Goal: Transaction & Acquisition: Book appointment/travel/reservation

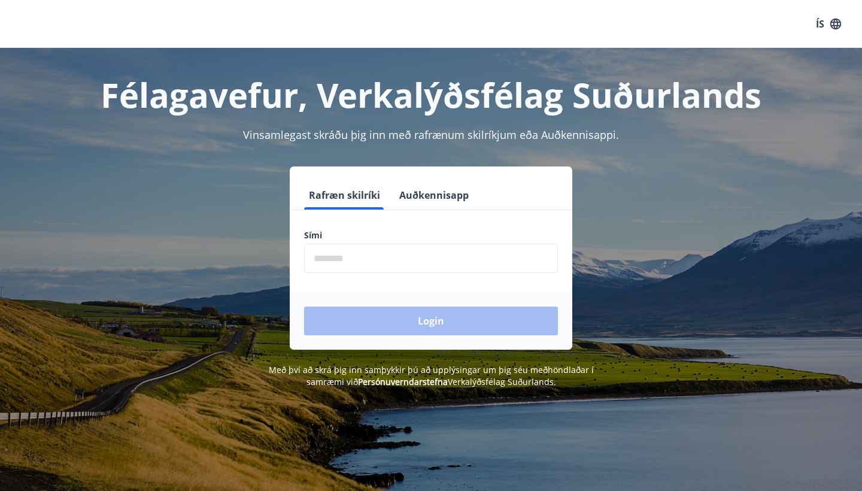
click at [414, 193] on button "Auðkennisapp" at bounding box center [433, 195] width 79 height 29
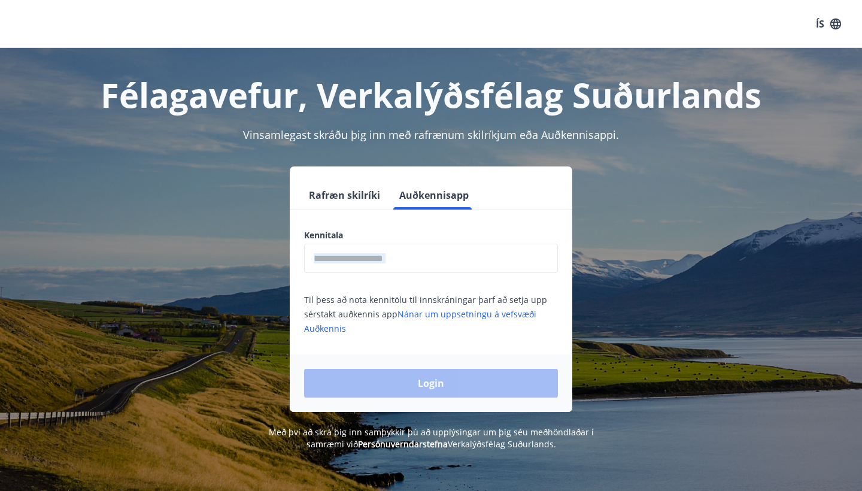
click at [392, 272] on div "Kennitala ​ Til þess að nota kennitölu til innskráningar þarf að setja upp sérs…" at bounding box center [431, 282] width 283 height 106
click at [388, 261] on input "text" at bounding box center [431, 258] width 254 height 29
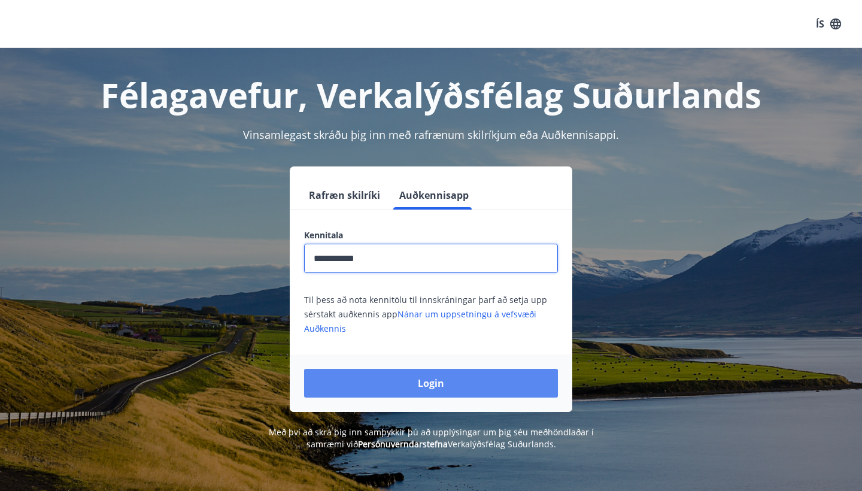
type input "**********"
click at [433, 383] on button "Login" at bounding box center [431, 383] width 254 height 29
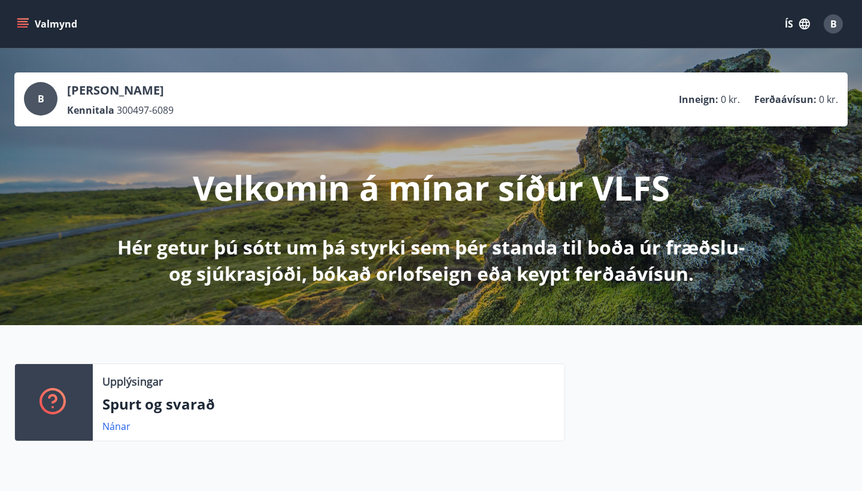
click at [795, 29] on button "ÍS" at bounding box center [797, 24] width 38 height 22
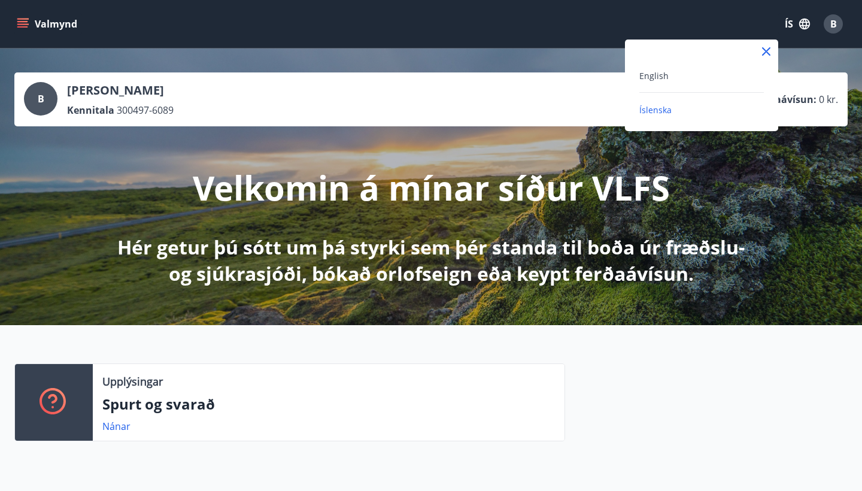
click at [719, 81] on div "English" at bounding box center [701, 75] width 125 height 14
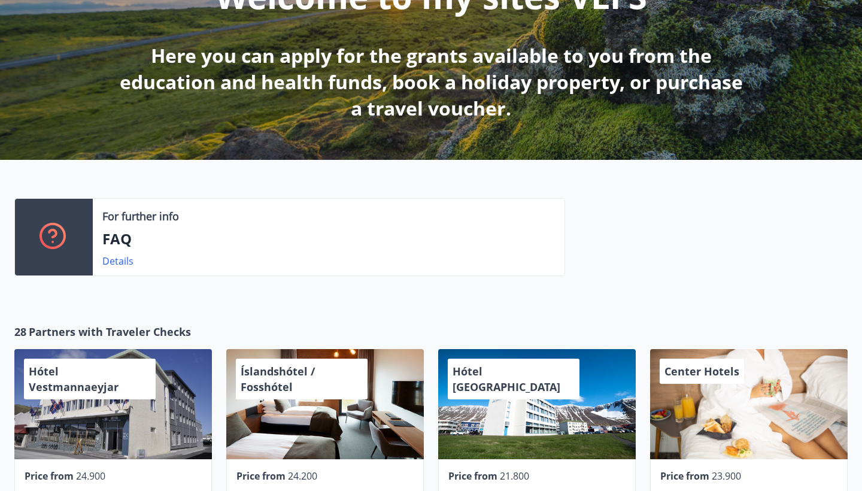
scroll to position [191, 0]
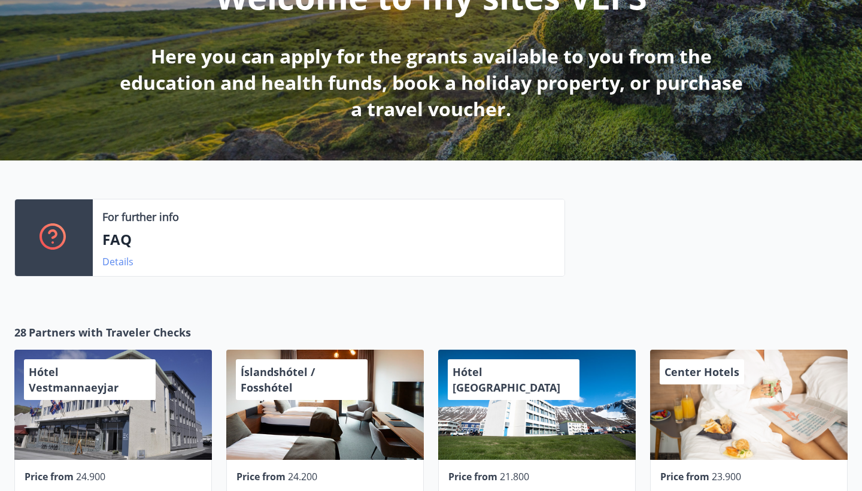
click at [112, 260] on link "Details" at bounding box center [117, 261] width 31 height 13
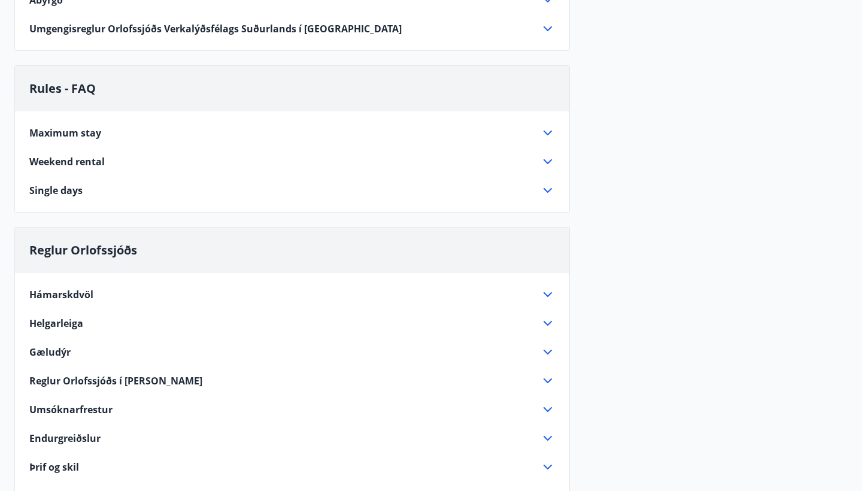
scroll to position [541, 0]
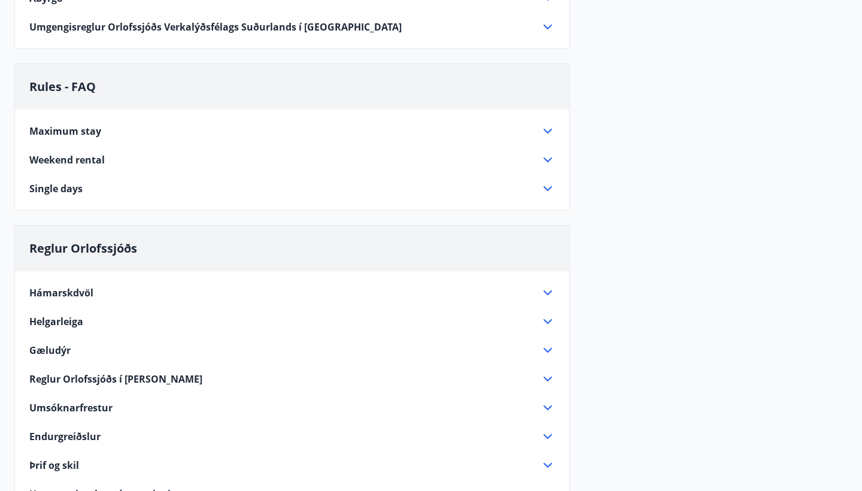
click at [551, 127] on icon at bounding box center [548, 131] width 14 height 14
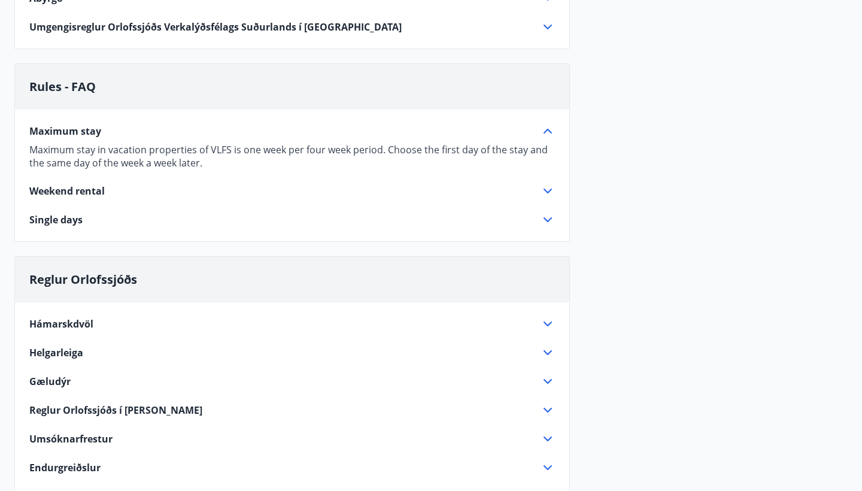
click at [555, 192] on div "Maximum stay Maximum stay in vacation properties of VLFS is one week per four w…" at bounding box center [292, 168] width 554 height 117
click at [551, 195] on icon at bounding box center [548, 191] width 14 height 14
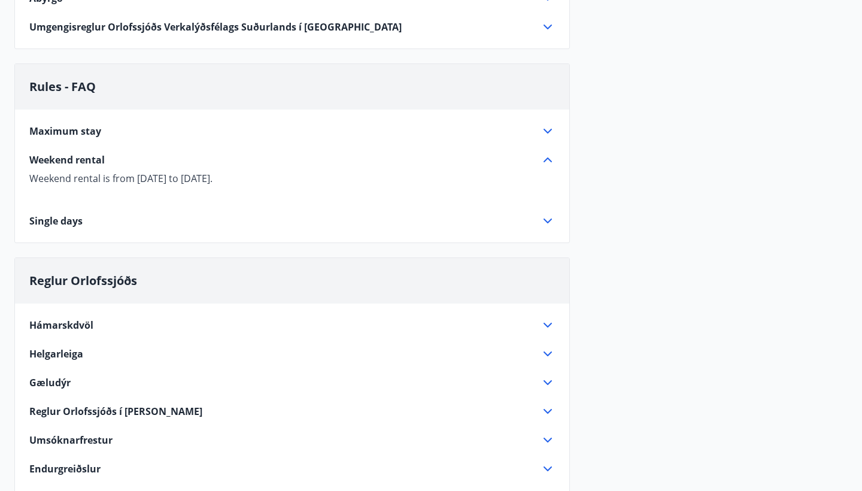
click at [548, 216] on icon at bounding box center [548, 221] width 14 height 14
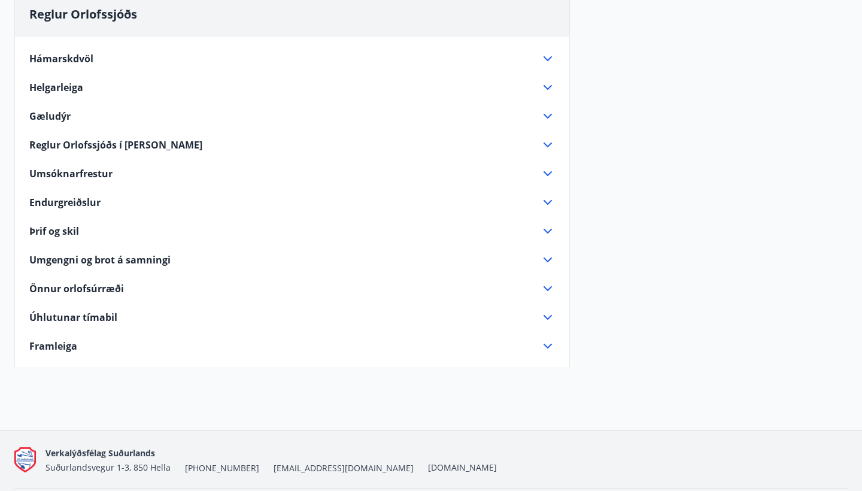
scroll to position [815, 0]
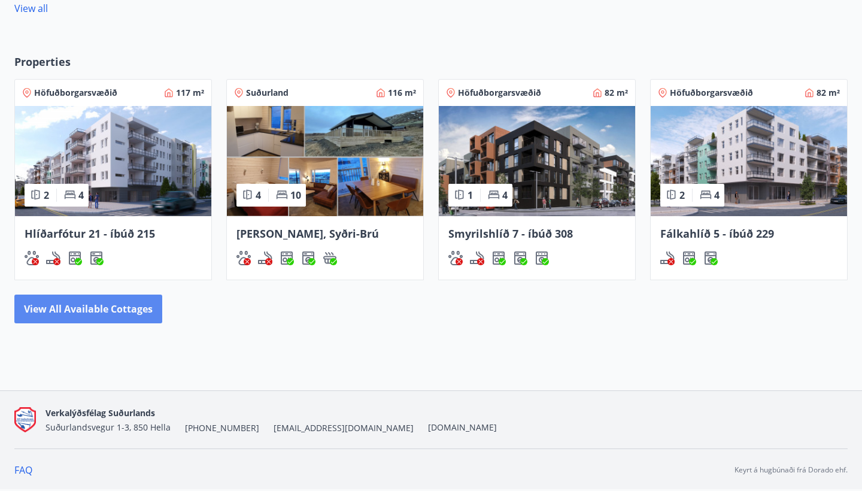
scroll to position [702, 0]
click at [119, 301] on button "View all available cottages" at bounding box center [88, 309] width 148 height 29
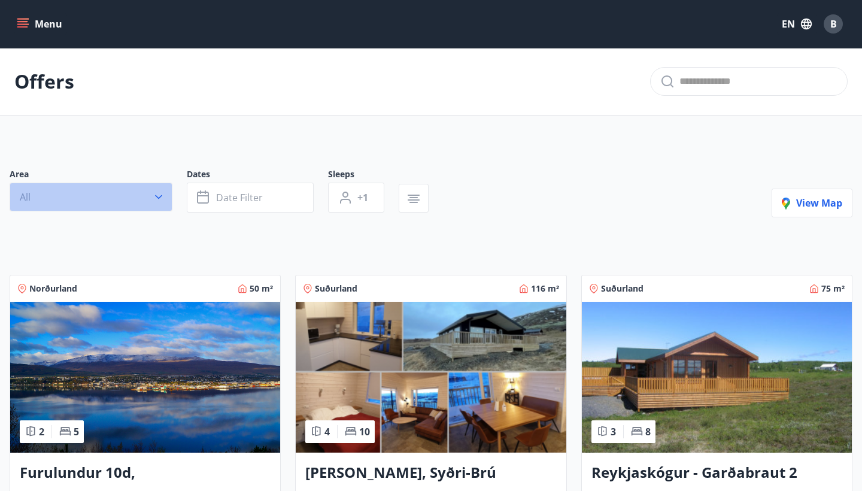
click at [166, 195] on button "All" at bounding box center [91, 197] width 163 height 29
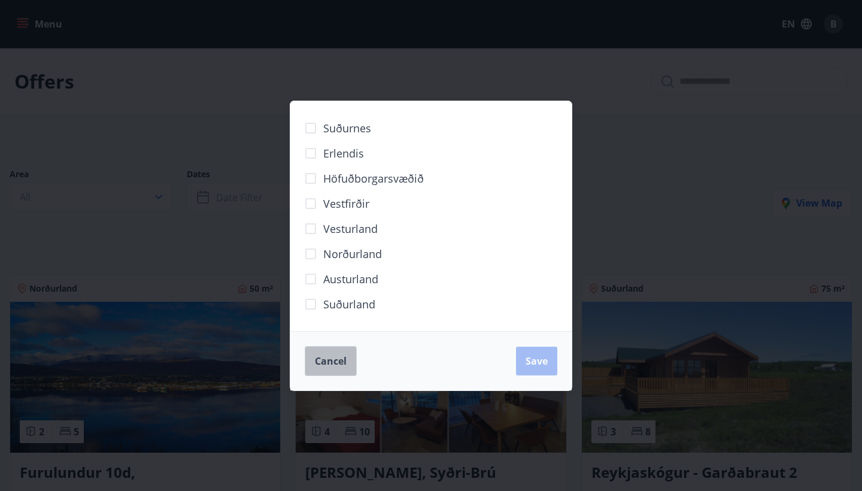
click at [342, 356] on span "Cancel" at bounding box center [331, 360] width 32 height 13
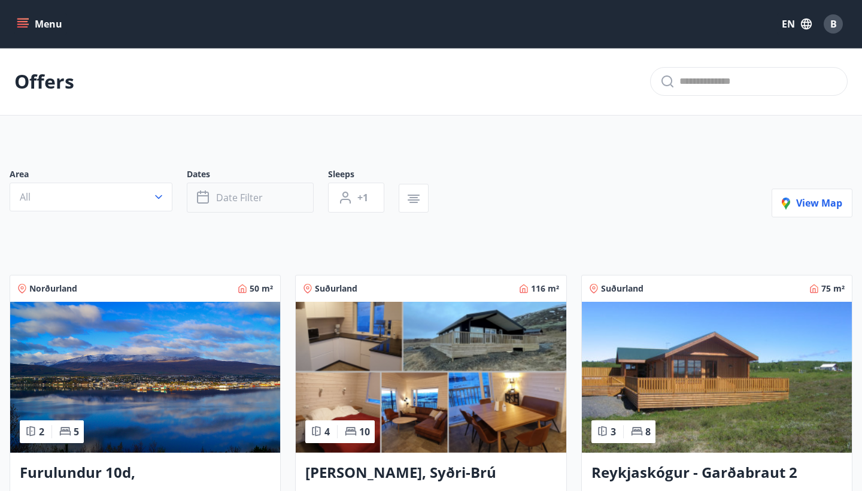
click at [254, 200] on span "Date filter" at bounding box center [239, 197] width 47 height 13
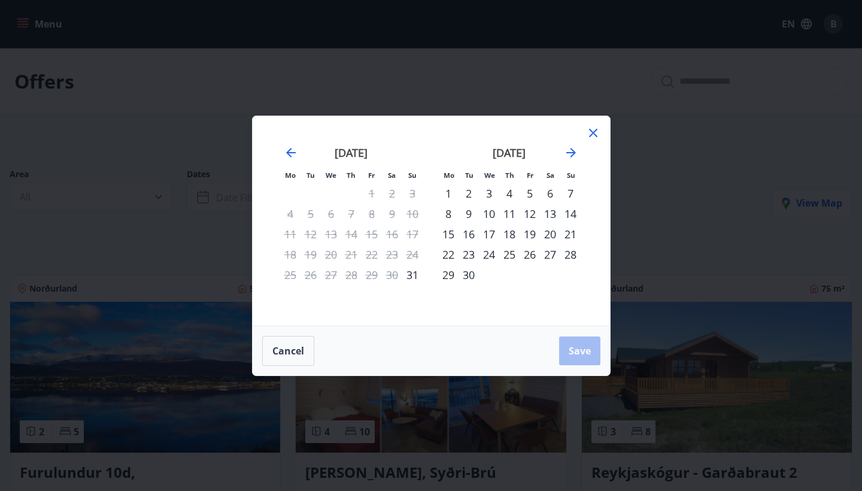
click at [446, 257] on div "22" at bounding box center [448, 254] width 20 height 20
click at [494, 257] on div "24" at bounding box center [489, 254] width 20 height 20
click at [566, 343] on button "Save" at bounding box center [579, 350] width 41 height 29
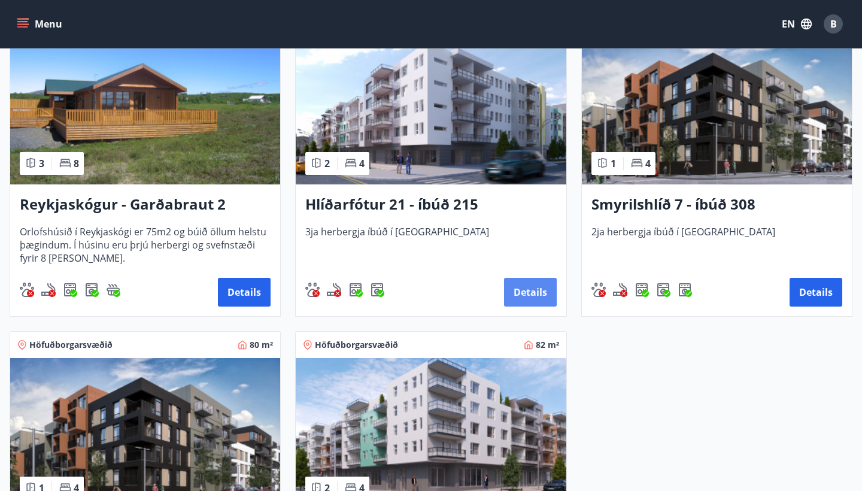
scroll to position [266, 0]
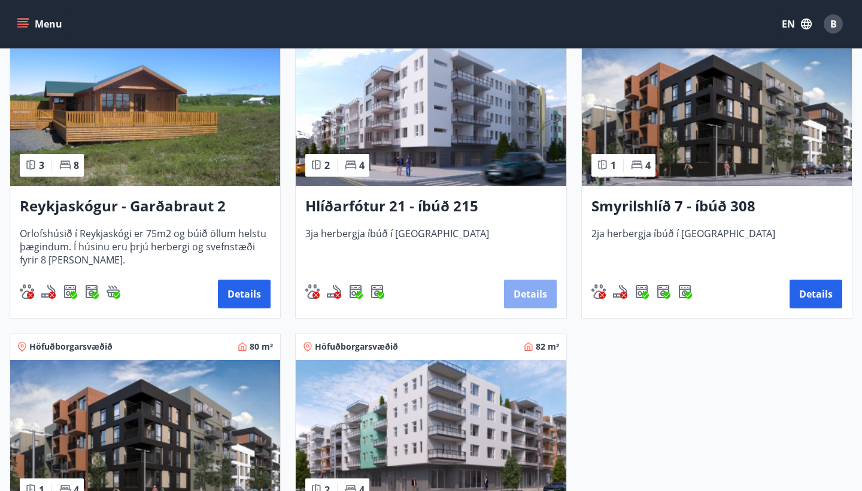
click at [548, 289] on button "Details" at bounding box center [530, 294] width 53 height 29
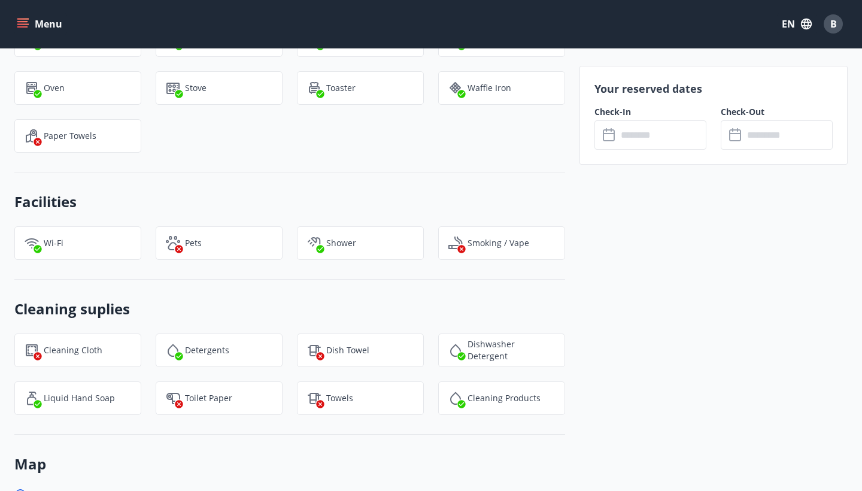
scroll to position [980, 0]
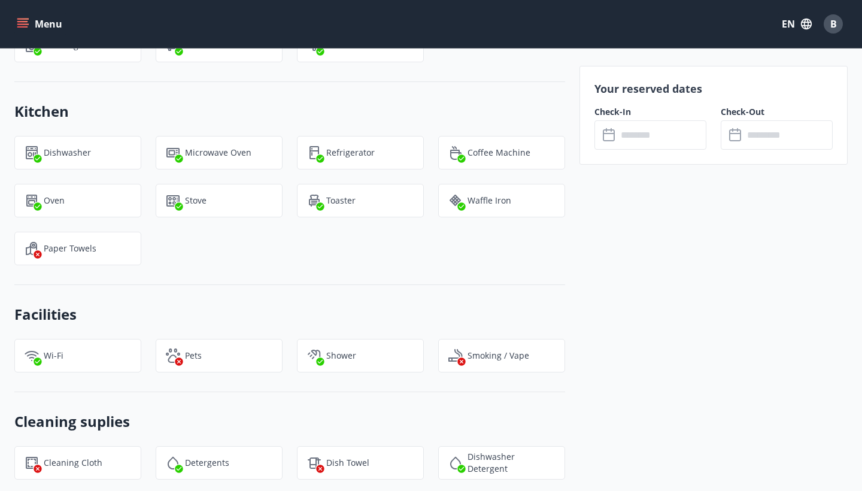
click at [669, 139] on input "text" at bounding box center [661, 134] width 89 height 29
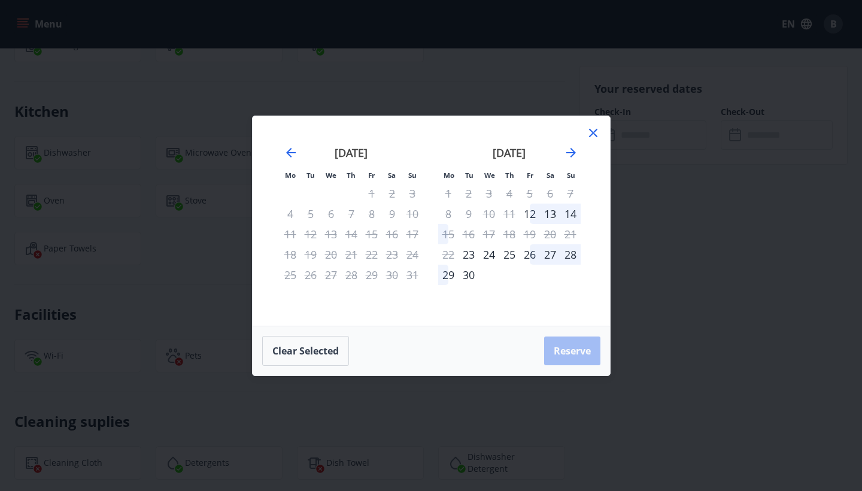
click at [530, 256] on div "26" at bounding box center [530, 254] width 20 height 20
click at [448, 272] on div "29" at bounding box center [448, 275] width 20 height 20
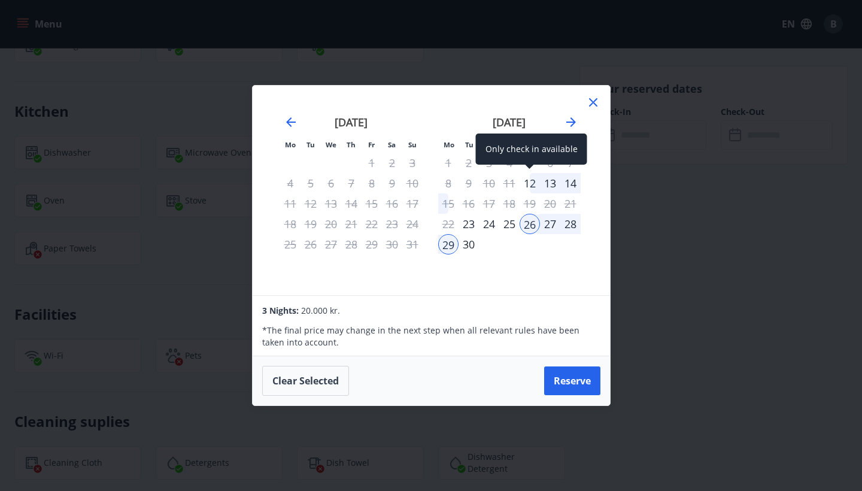
click at [536, 184] on div "12" at bounding box center [530, 183] width 20 height 20
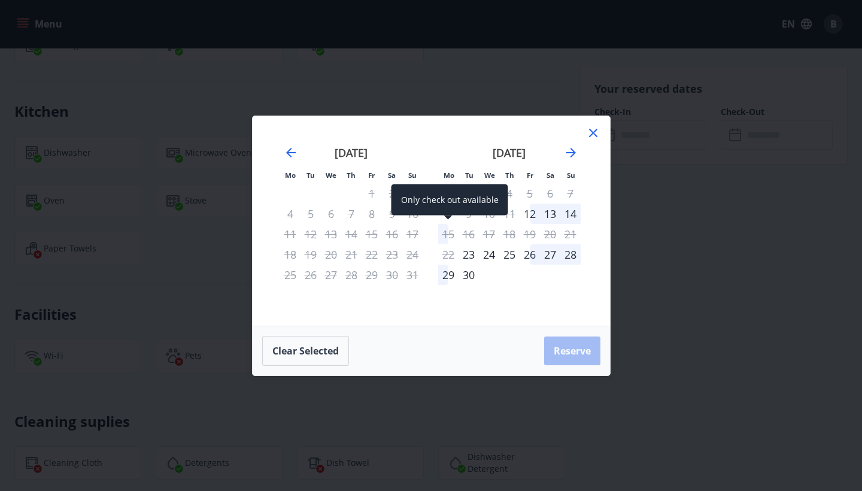
click at [452, 236] on div "15" at bounding box center [448, 234] width 20 height 20
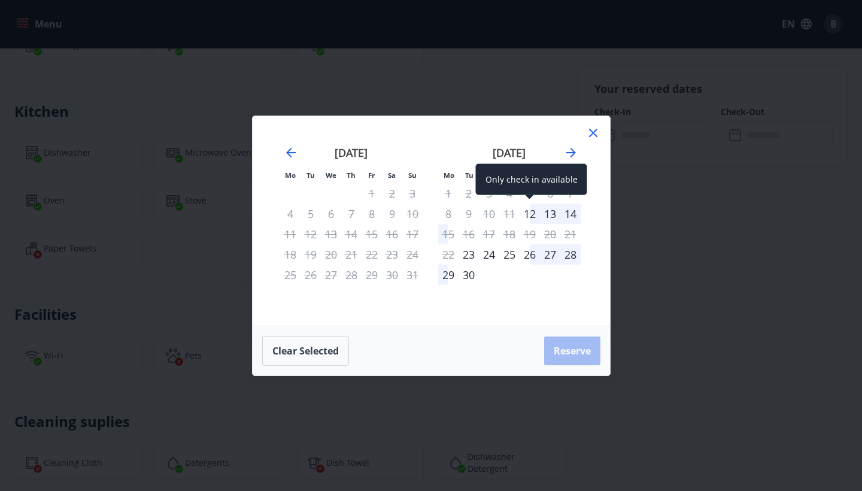
click at [532, 217] on div "12" at bounding box center [530, 214] width 20 height 20
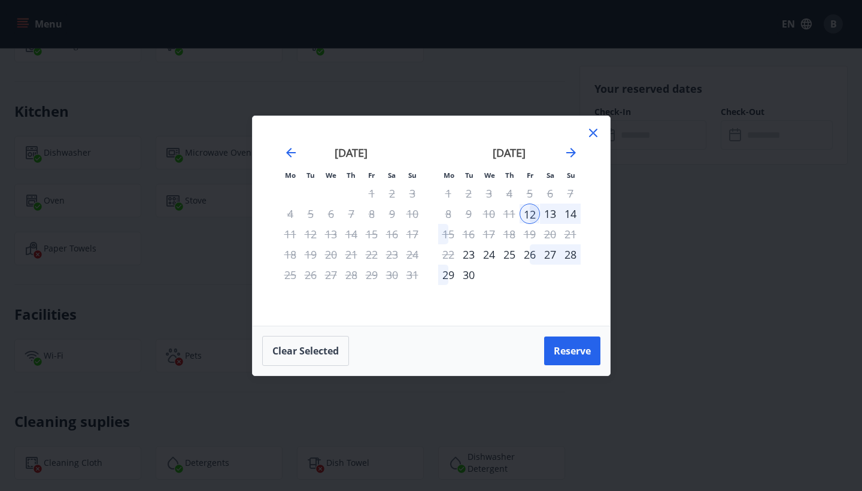
click at [569, 218] on div "14" at bounding box center [570, 214] width 20 height 20
click at [500, 274] on td "Calendar" at bounding box center [509, 275] width 20 height 20
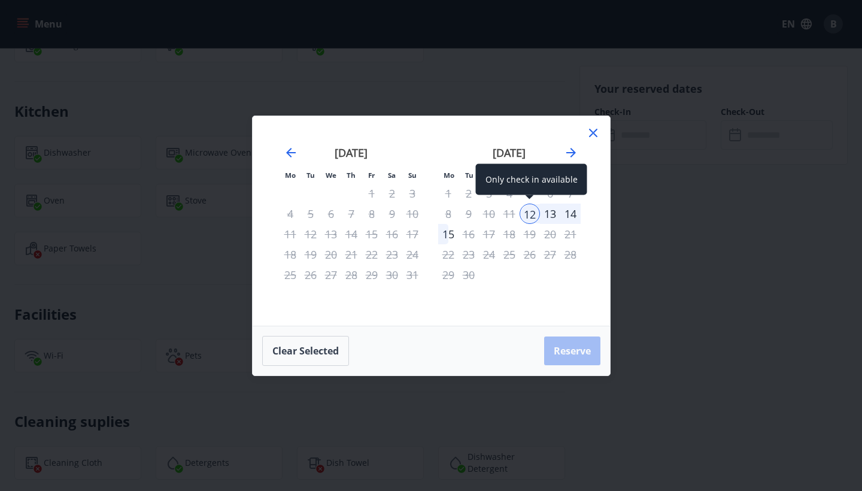
click at [525, 211] on div "12" at bounding box center [530, 214] width 20 height 20
click at [507, 289] on div "[DATE] 1 2 3 4 5 6 7 8 9 10 11 12 13 14 15 16 17 18 19 20 21 22 23 24 25 26 27 …" at bounding box center [509, 229] width 158 height 196
click at [320, 347] on button "Clear selected" at bounding box center [305, 351] width 87 height 30
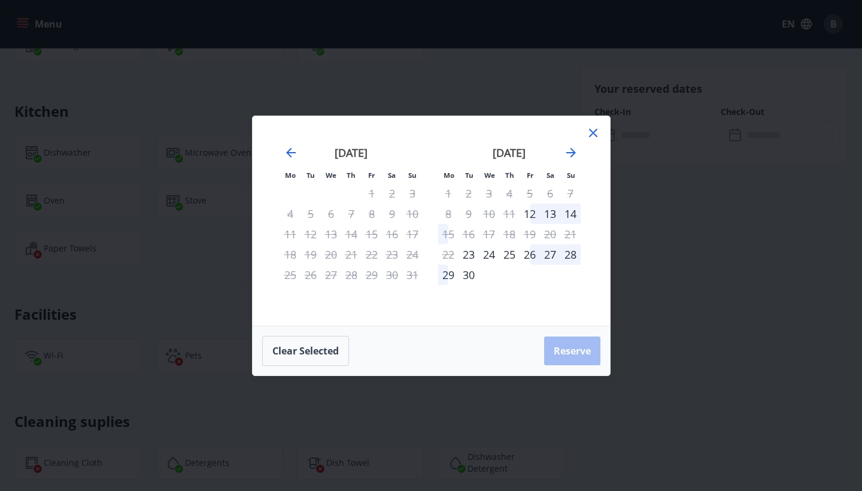
click at [448, 257] on div "22" at bounding box center [448, 254] width 20 height 20
click at [465, 260] on div "23" at bounding box center [469, 254] width 20 height 20
click at [486, 260] on div "24" at bounding box center [489, 254] width 20 height 20
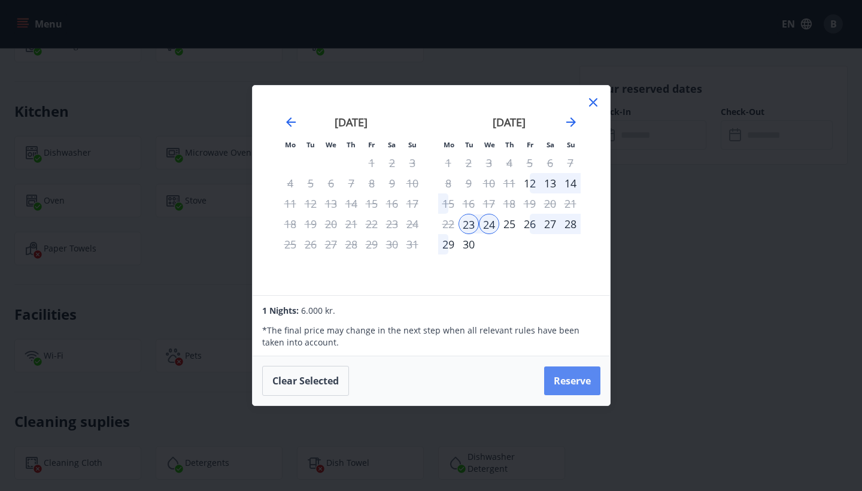
click at [570, 374] on button "Reserve" at bounding box center [572, 380] width 56 height 29
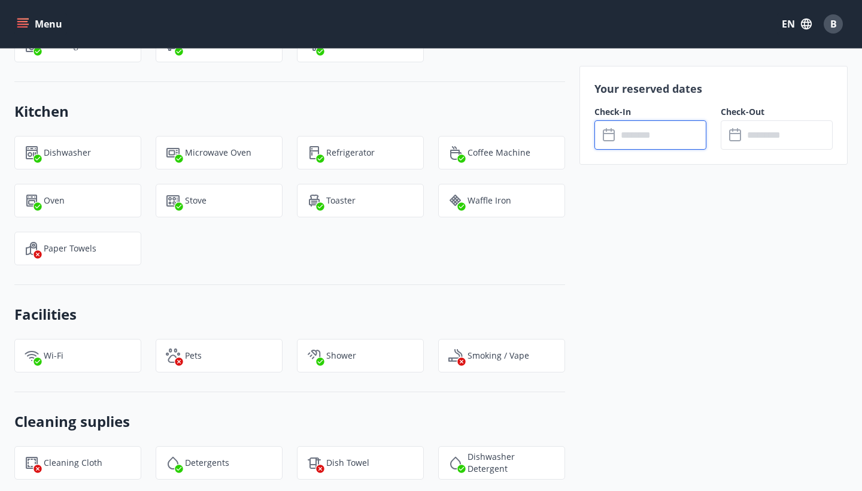
type input "******"
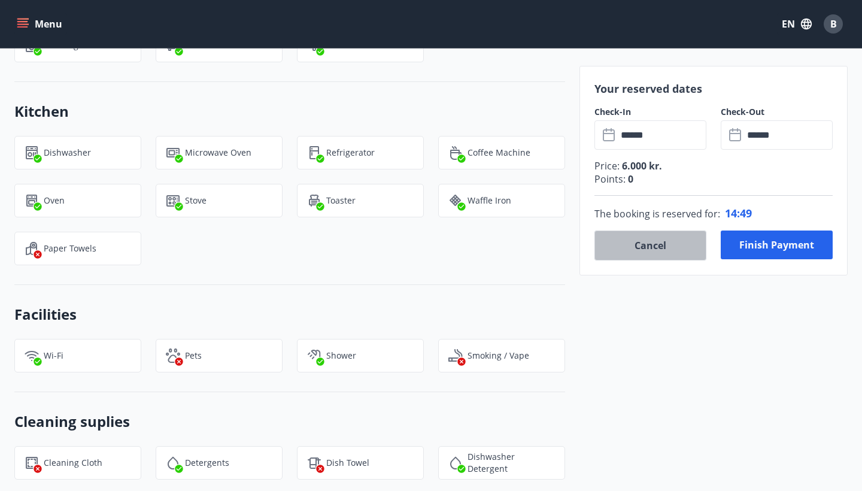
click at [687, 246] on button "Cancel" at bounding box center [650, 245] width 112 height 30
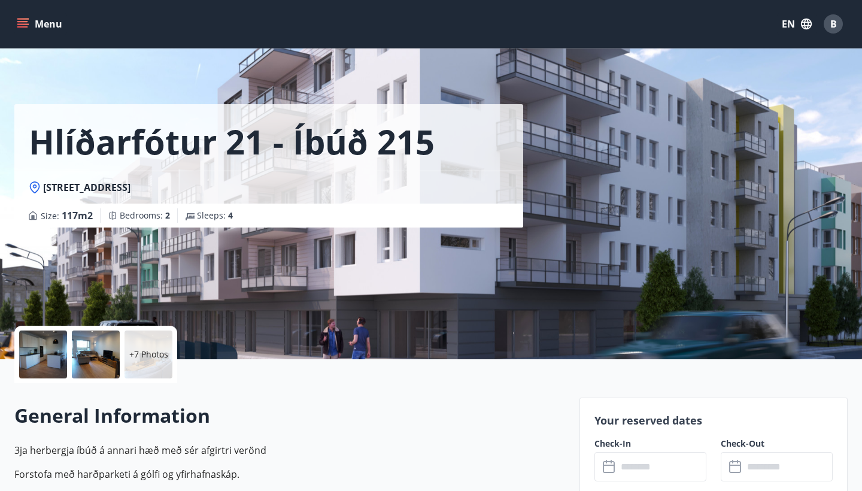
scroll to position [0, 0]
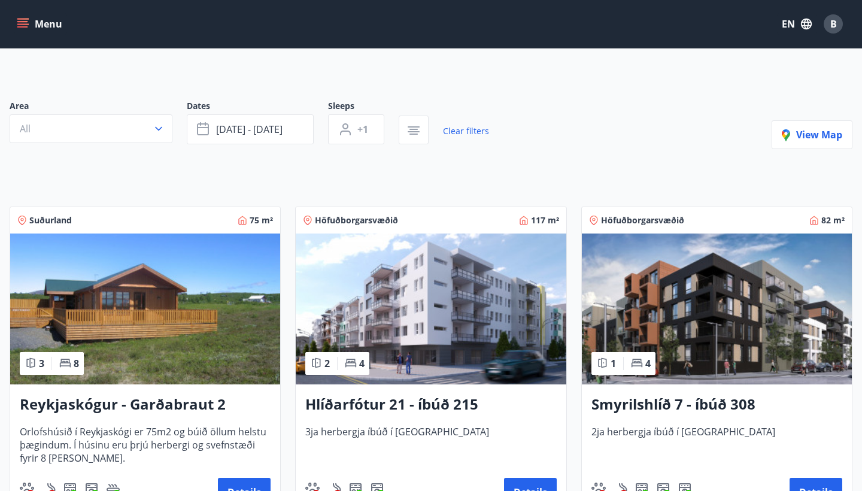
scroll to position [151, 0]
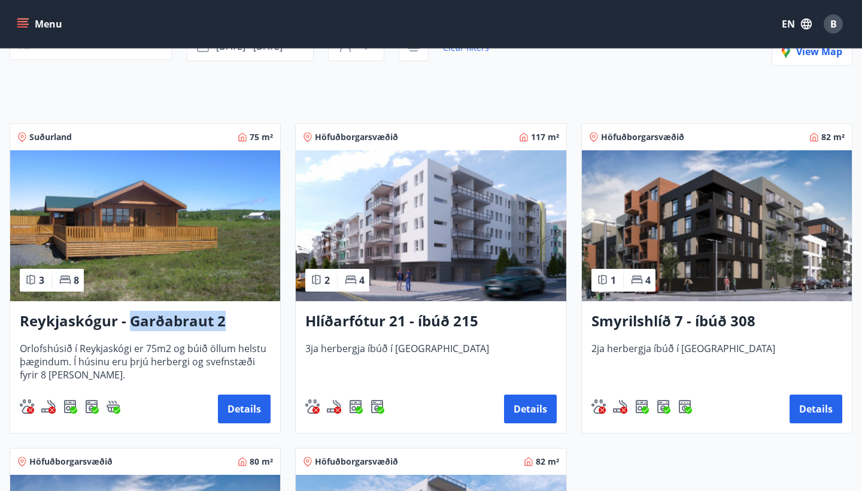
drag, startPoint x: 227, startPoint y: 320, endPoint x: 130, endPoint y: 329, distance: 98.0
click at [130, 329] on h3 "Reykjaskógur - Garðabraut 2" at bounding box center [145, 322] width 251 height 22
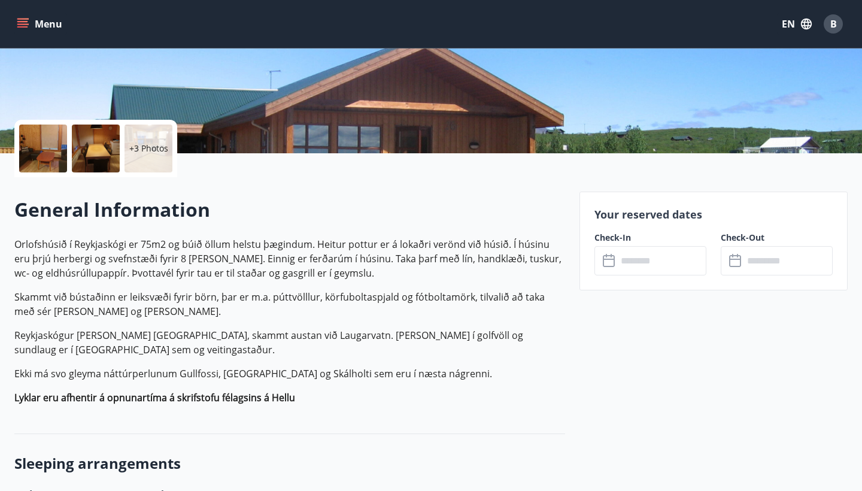
scroll to position [195, 0]
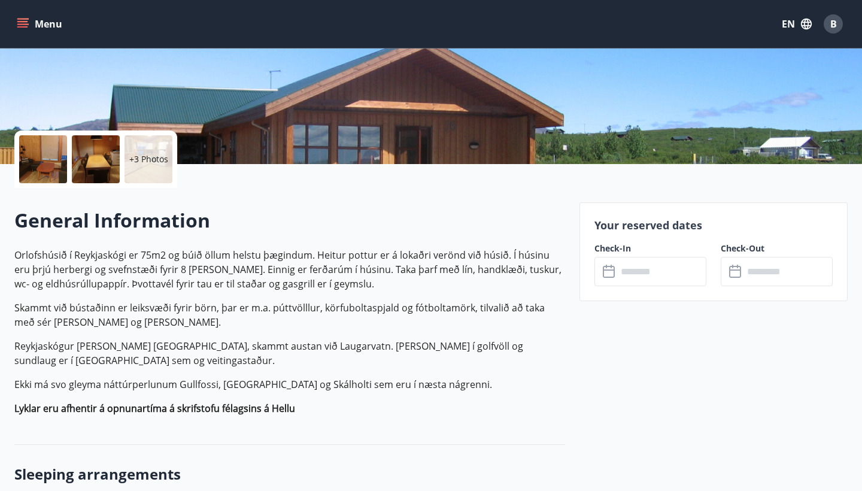
click at [50, 153] on div at bounding box center [43, 159] width 48 height 48
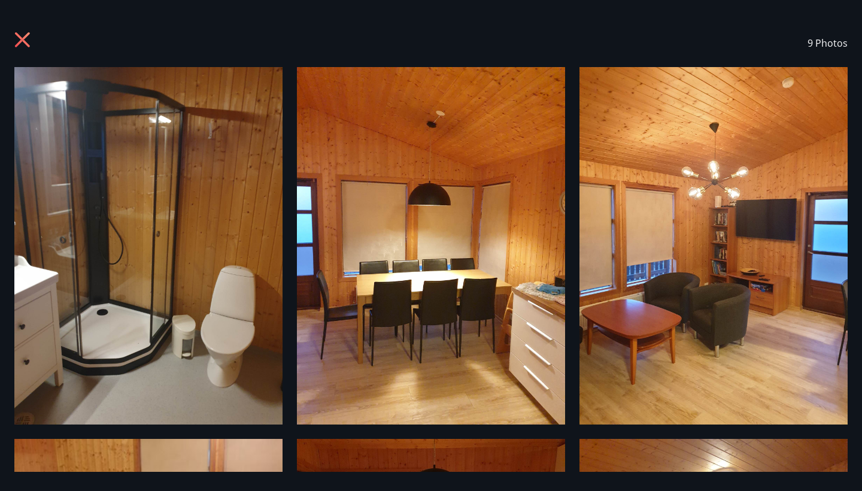
scroll to position [0, 0]
click at [20, 44] on icon at bounding box center [23, 41] width 19 height 19
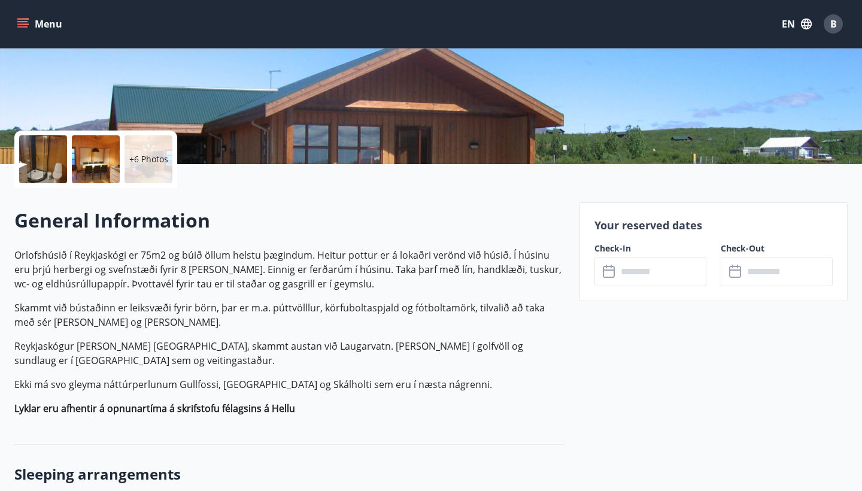
click at [502, 131] on div "+6 Photos" at bounding box center [289, 159] width 551 height 57
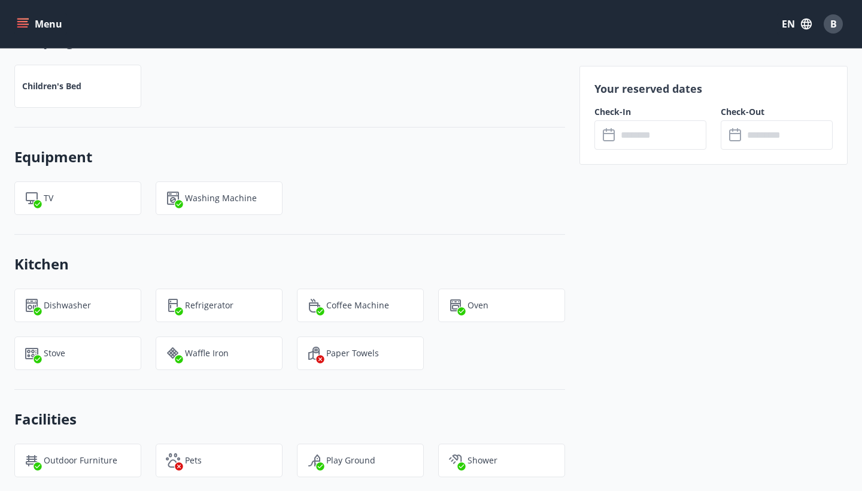
scroll to position [979, 0]
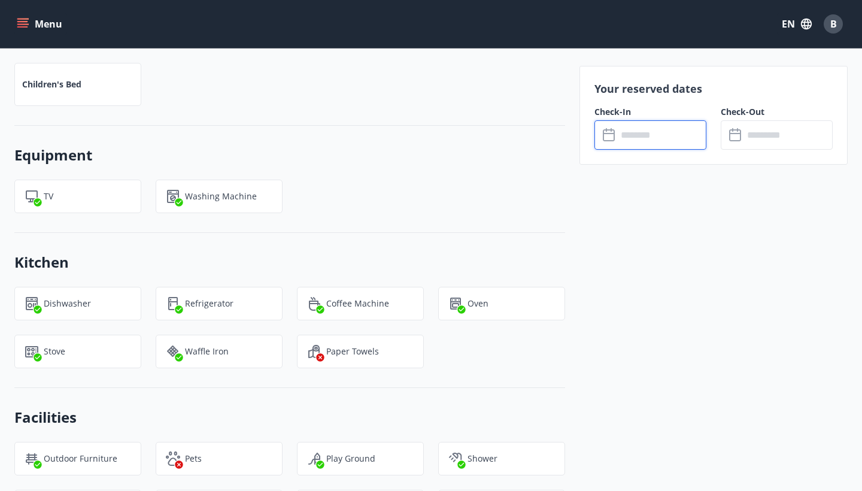
click at [654, 131] on input "text" at bounding box center [661, 134] width 89 height 29
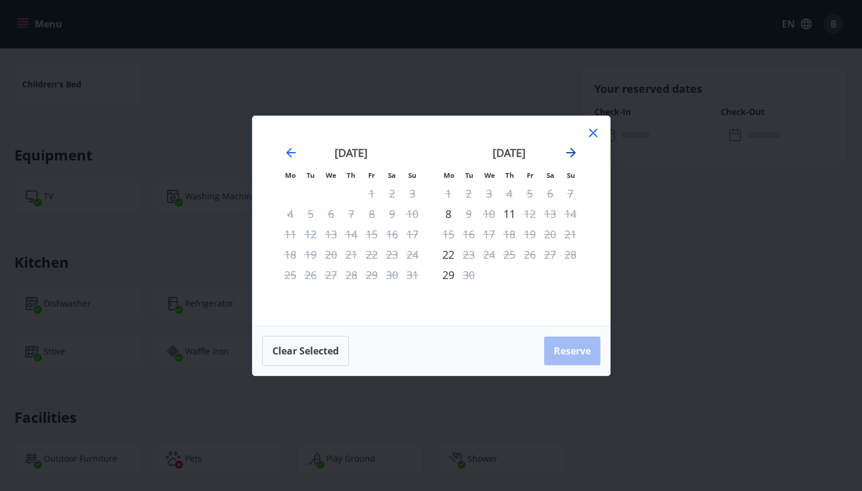
click at [573, 156] on icon "Move forward to switch to the next month." at bounding box center [571, 152] width 14 height 14
click at [448, 254] on div "20" at bounding box center [448, 254] width 20 height 20
click at [446, 278] on div "27" at bounding box center [448, 275] width 20 height 20
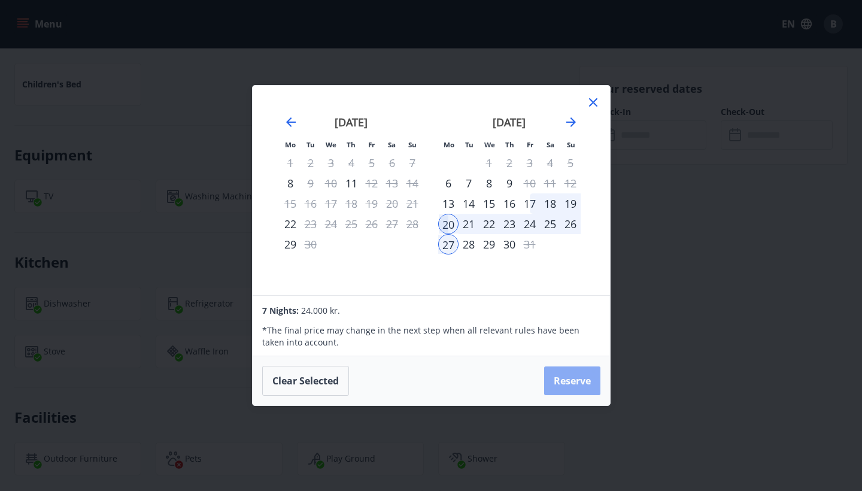
click at [572, 377] on button "Reserve" at bounding box center [572, 380] width 56 height 29
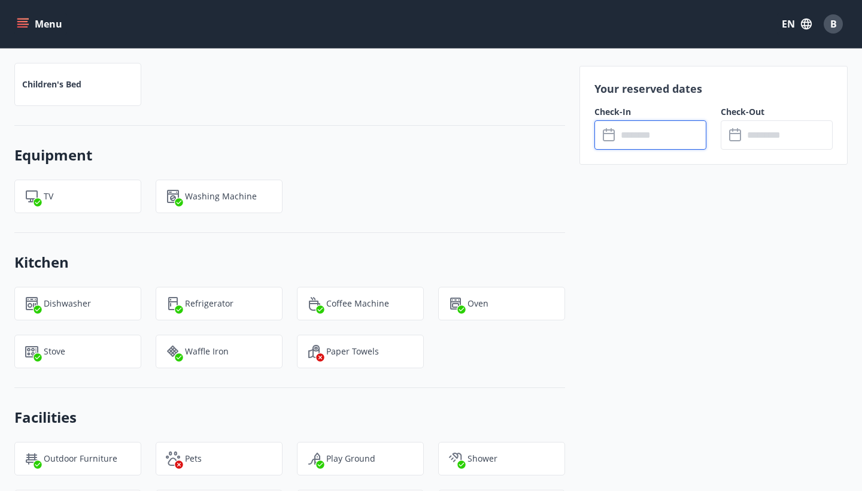
type input "******"
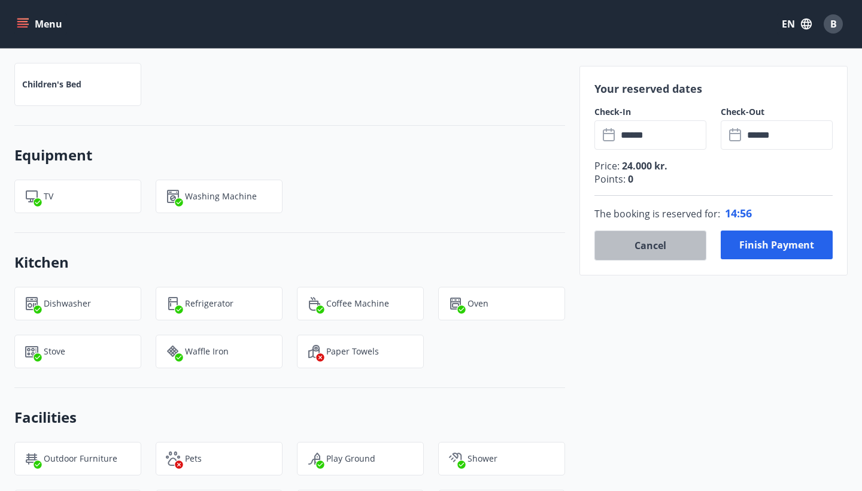
click at [657, 248] on button "Cancel" at bounding box center [650, 245] width 112 height 30
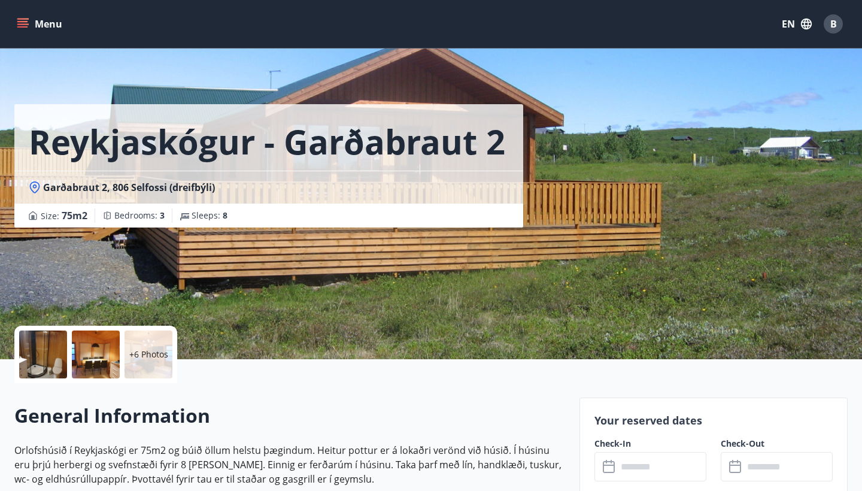
scroll to position [0, 0]
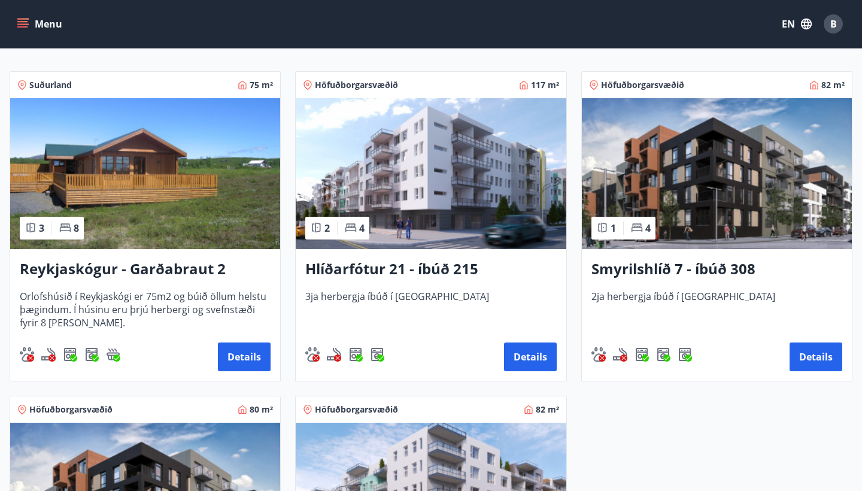
scroll to position [205, 0]
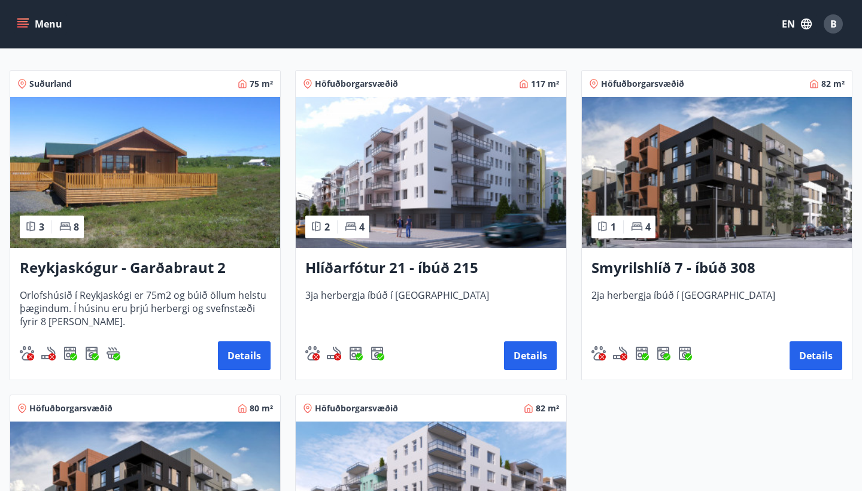
click at [700, 202] on img at bounding box center [717, 172] width 270 height 151
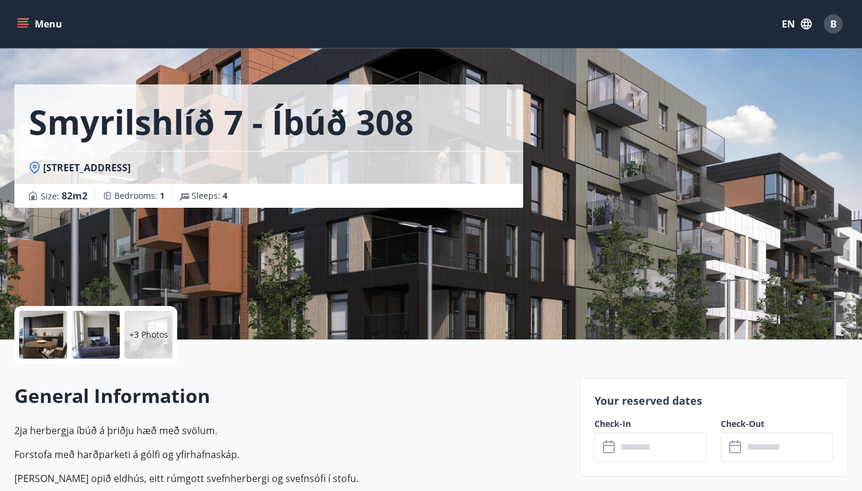
scroll to position [29, 0]
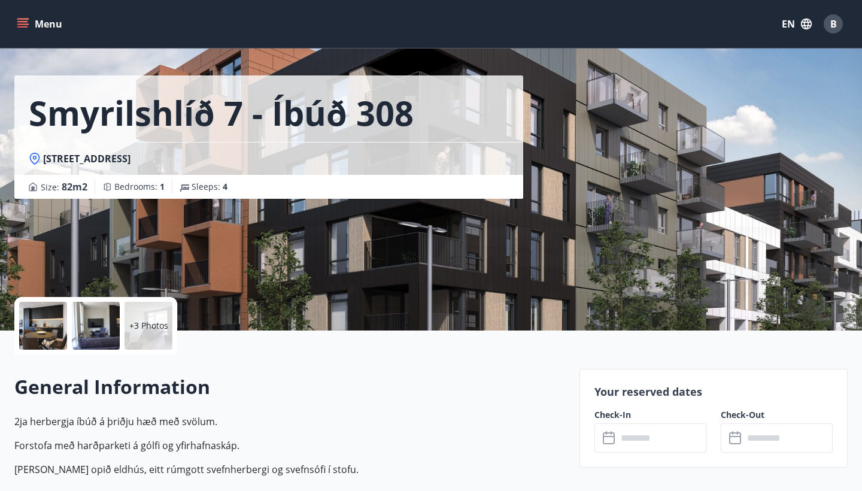
click at [48, 320] on div at bounding box center [43, 326] width 48 height 48
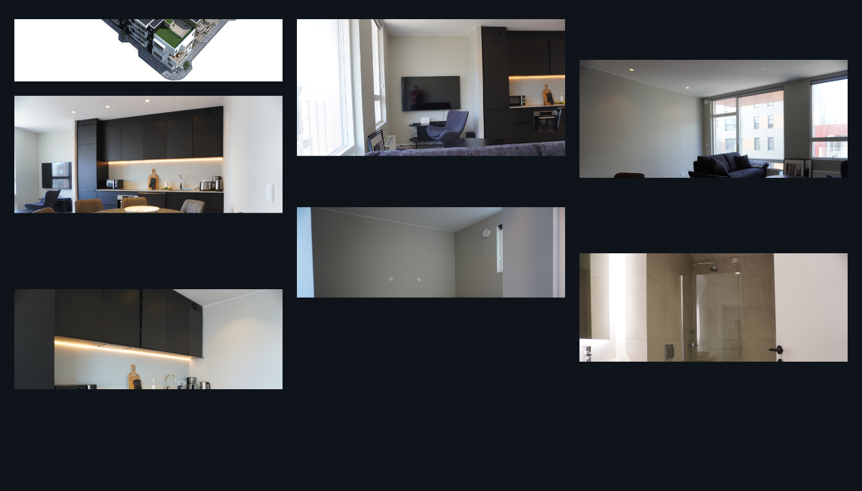
scroll to position [201, 0]
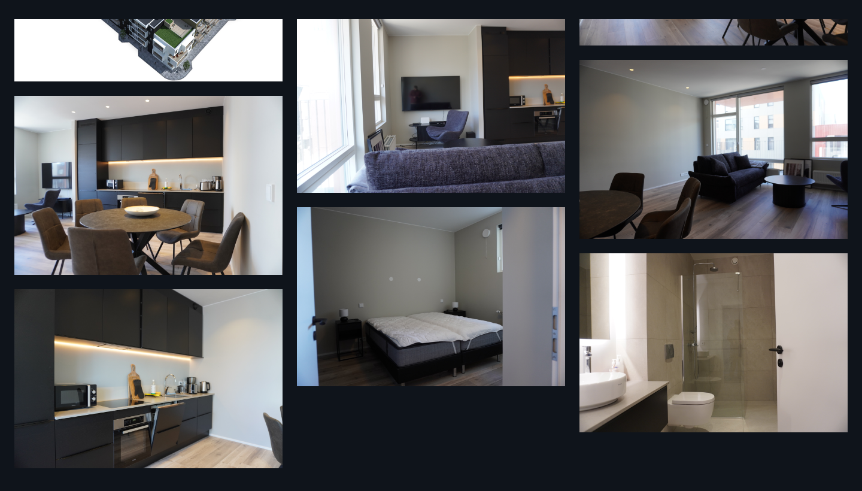
click at [468, 339] on img at bounding box center [431, 296] width 268 height 179
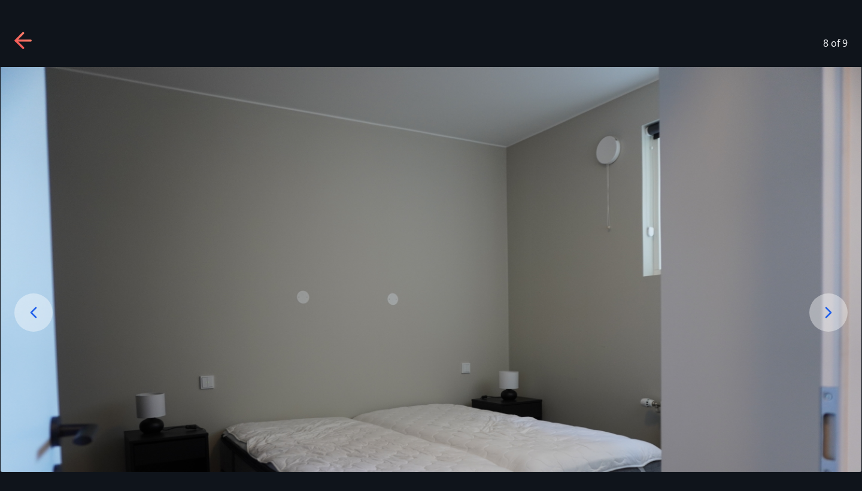
scroll to position [0, 0]
click at [25, 40] on icon at bounding box center [22, 41] width 17 height 2
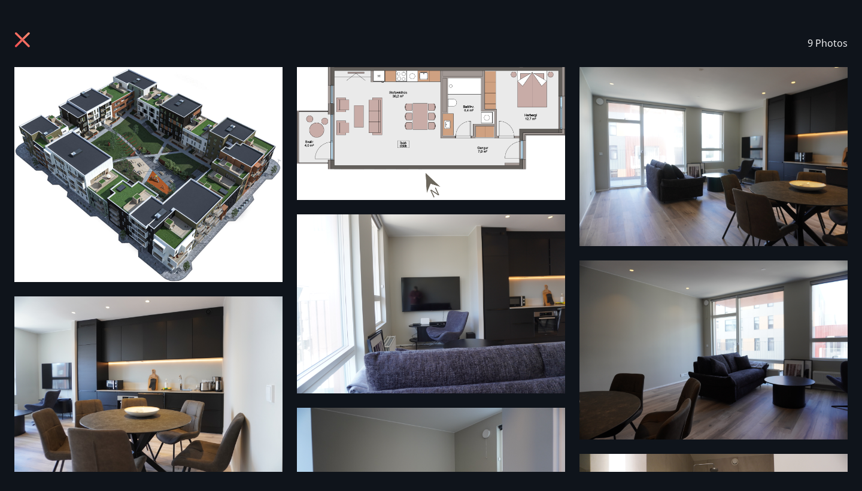
click at [26, 40] on icon at bounding box center [23, 41] width 19 height 19
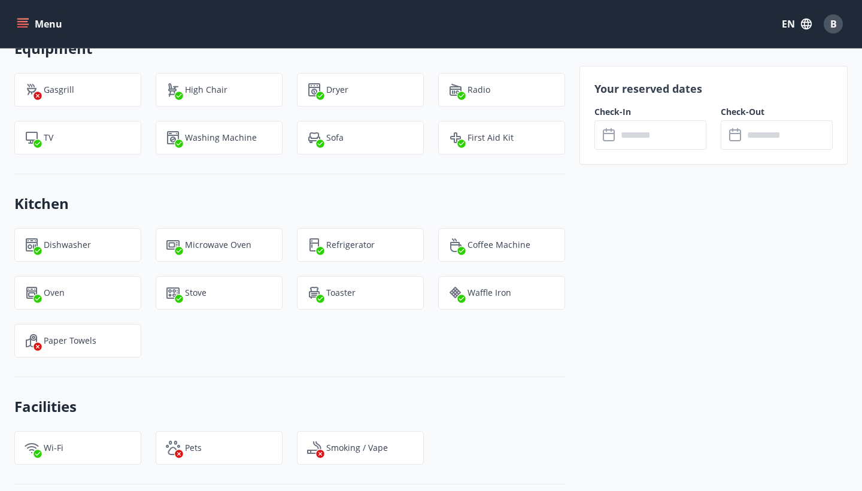
scroll to position [732, 0]
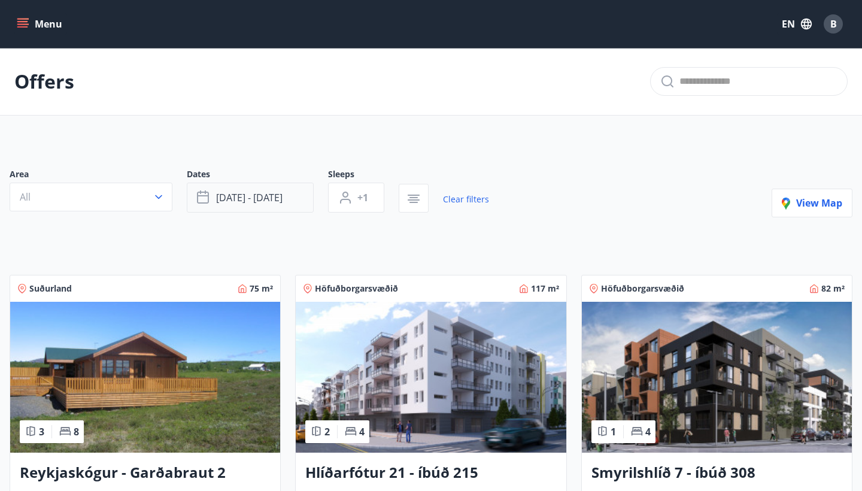
click at [251, 200] on span "[DATE] - [DATE]" at bounding box center [249, 197] width 66 height 13
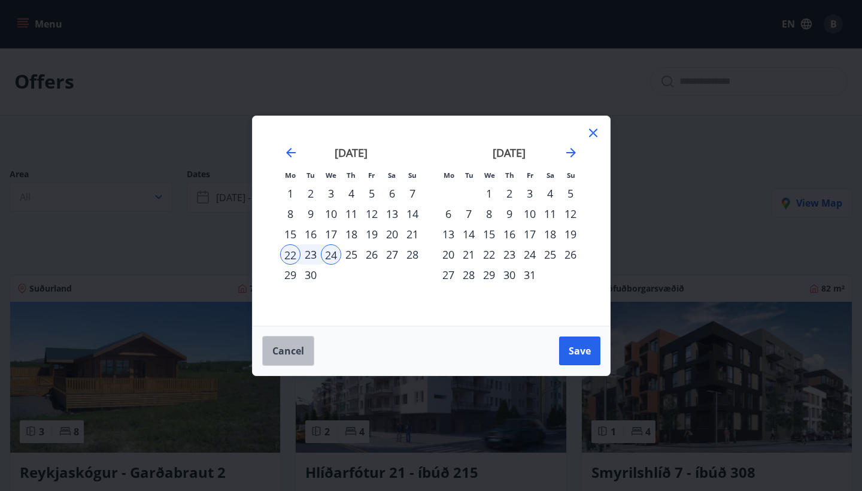
click at [293, 351] on span "Cancel" at bounding box center [288, 350] width 32 height 13
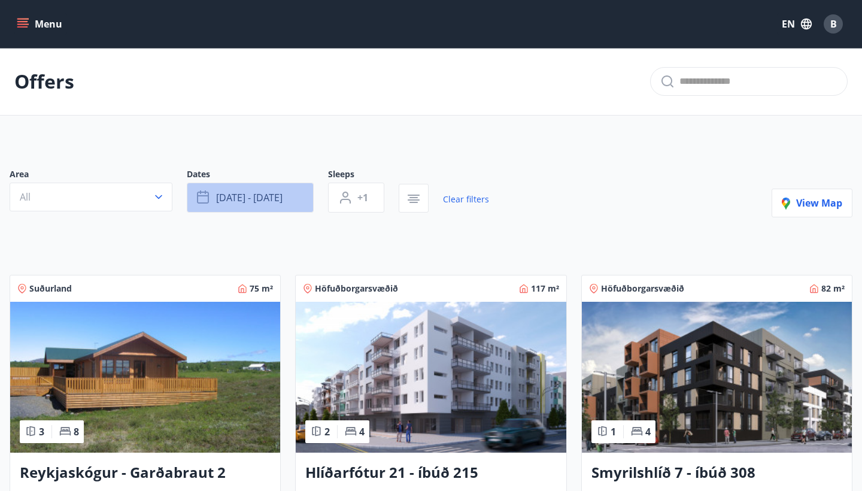
click at [268, 193] on span "[DATE] - [DATE]" at bounding box center [249, 197] width 66 height 13
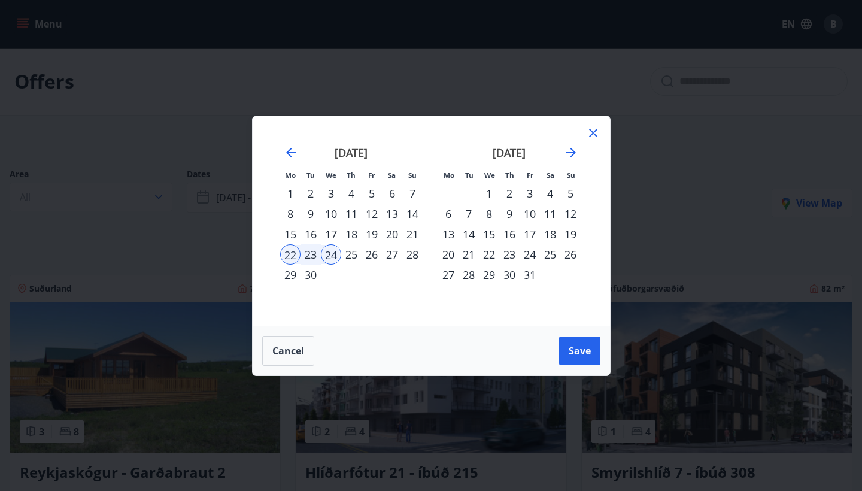
click at [336, 254] on div "24" at bounding box center [331, 254] width 20 height 20
click at [330, 255] on div "24" at bounding box center [331, 254] width 20 height 20
click at [298, 350] on span "Cancel" at bounding box center [288, 350] width 32 height 13
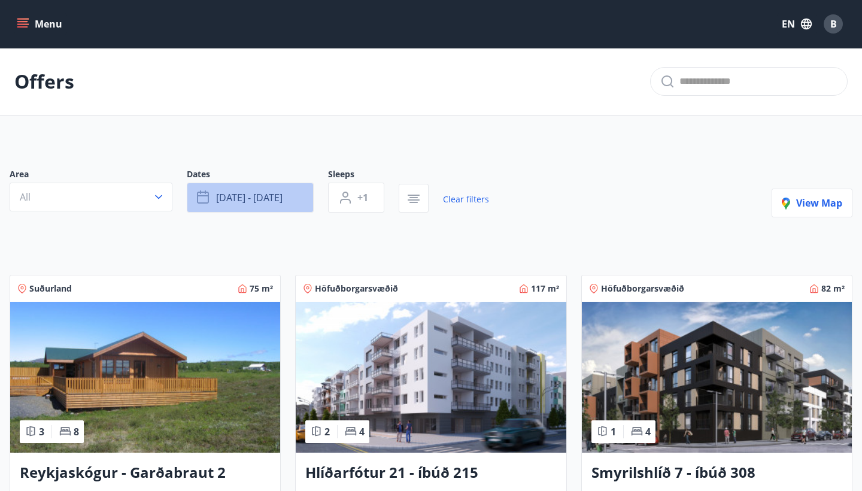
click at [284, 204] on button "[DATE] - [DATE]" at bounding box center [250, 198] width 127 height 30
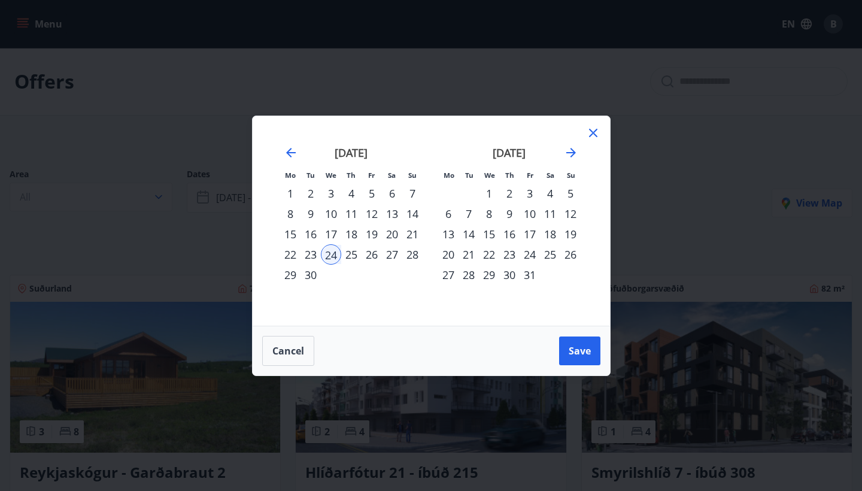
click at [589, 132] on icon at bounding box center [593, 133] width 14 height 14
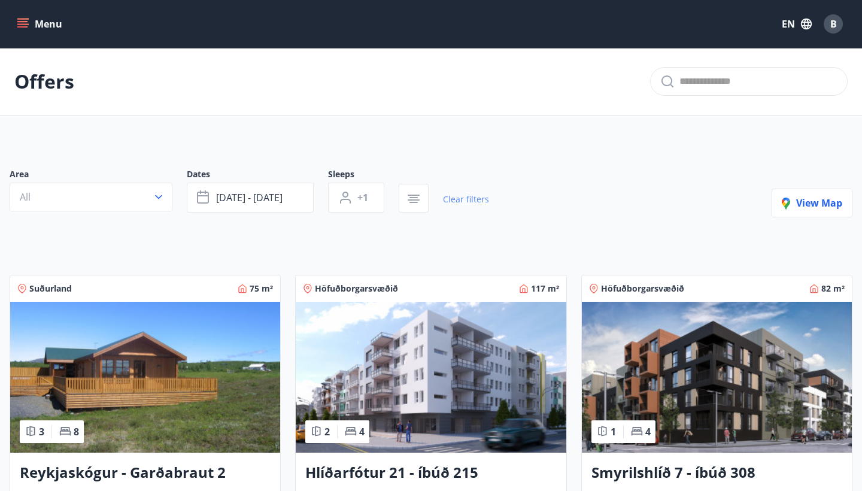
click at [449, 197] on link "Clear filters" at bounding box center [466, 199] width 46 height 26
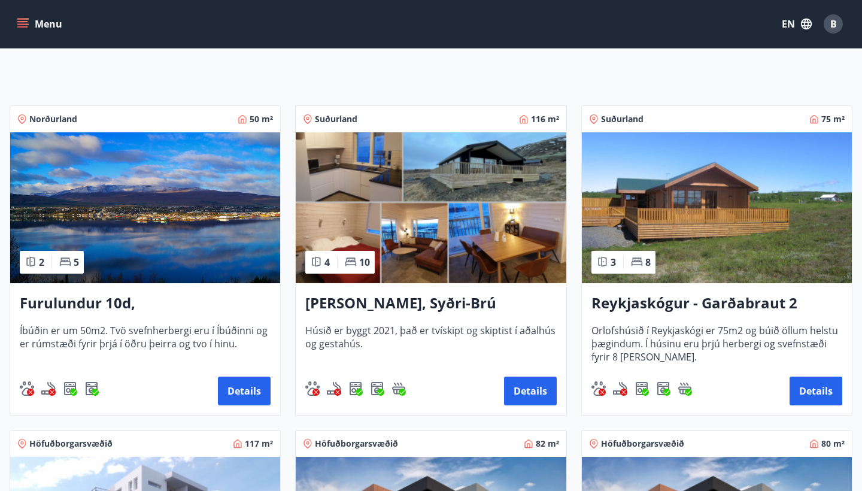
scroll to position [172, 0]
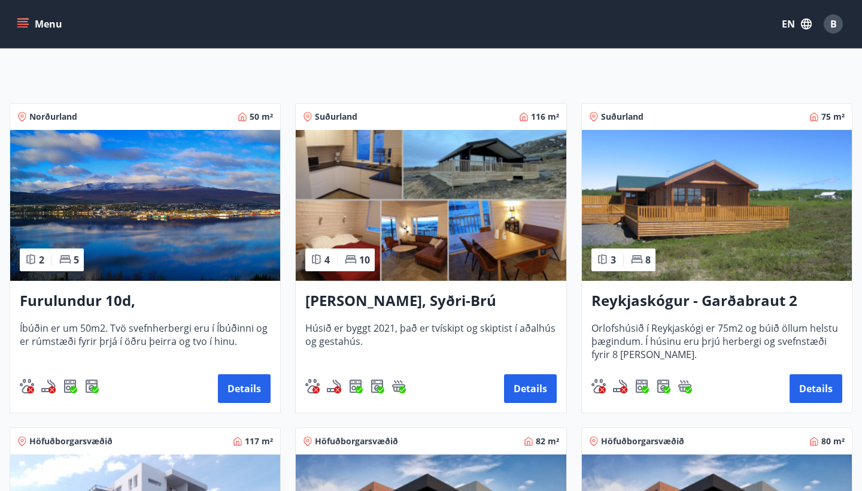
click at [435, 238] on img at bounding box center [431, 205] width 270 height 151
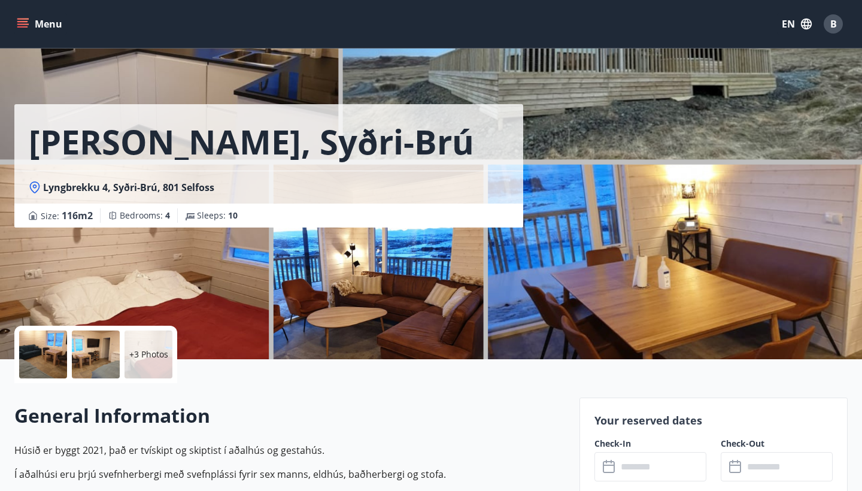
click at [412, 287] on div "[PERSON_NAME], [PERSON_NAME] 4, Syðri-Brú, 801 Selfoss Size : 116 m2 Bedrooms :…" at bounding box center [292, 179] width 556 height 359
click at [56, 350] on div at bounding box center [43, 354] width 48 height 48
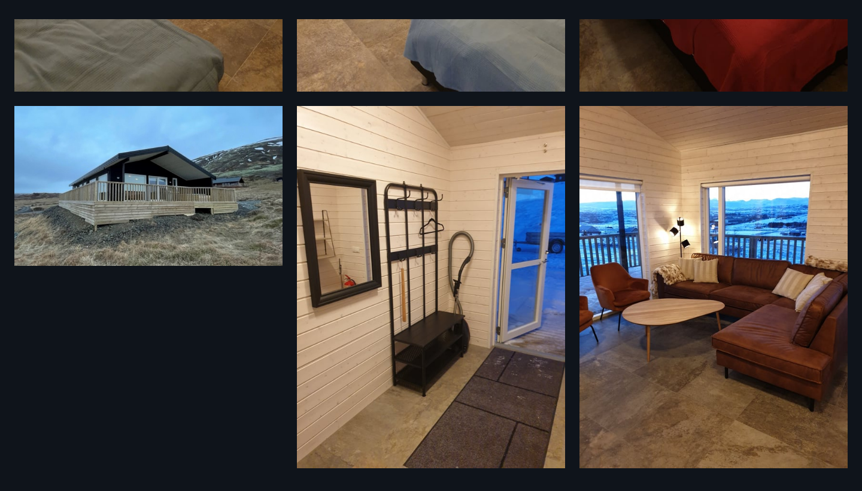
scroll to position [714, 0]
click at [667, 312] on img at bounding box center [713, 287] width 268 height 362
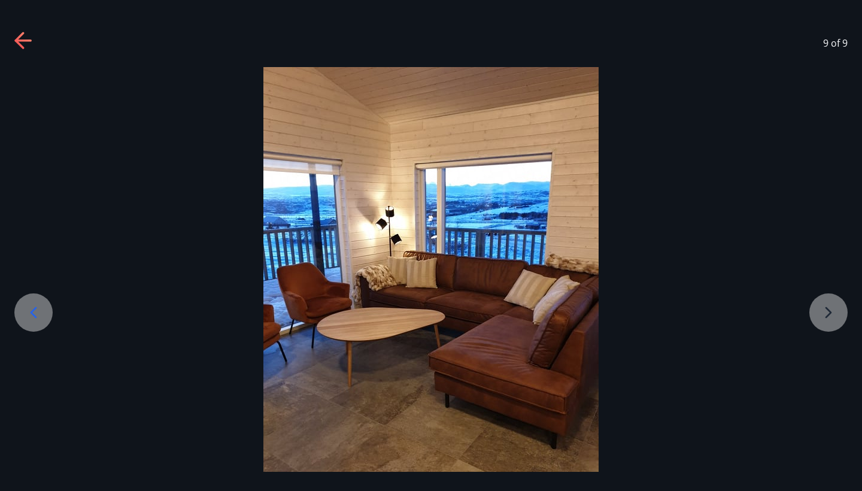
click at [42, 313] on icon at bounding box center [33, 312] width 19 height 19
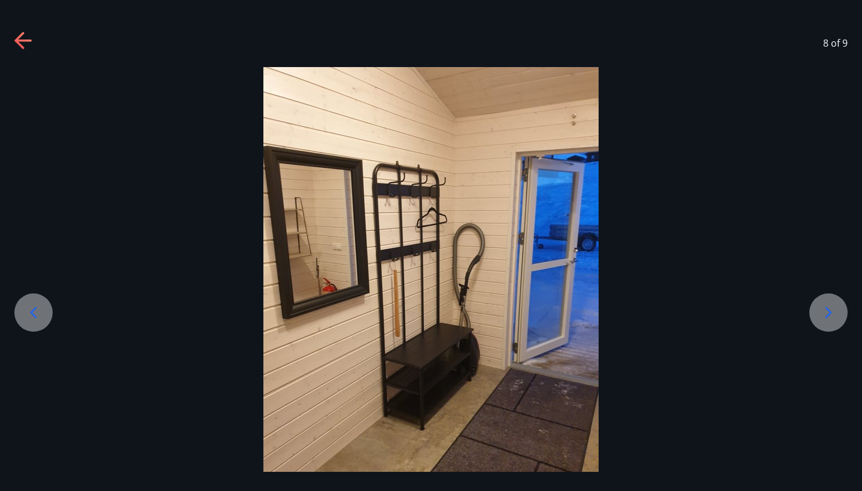
click at [42, 313] on icon at bounding box center [33, 312] width 19 height 19
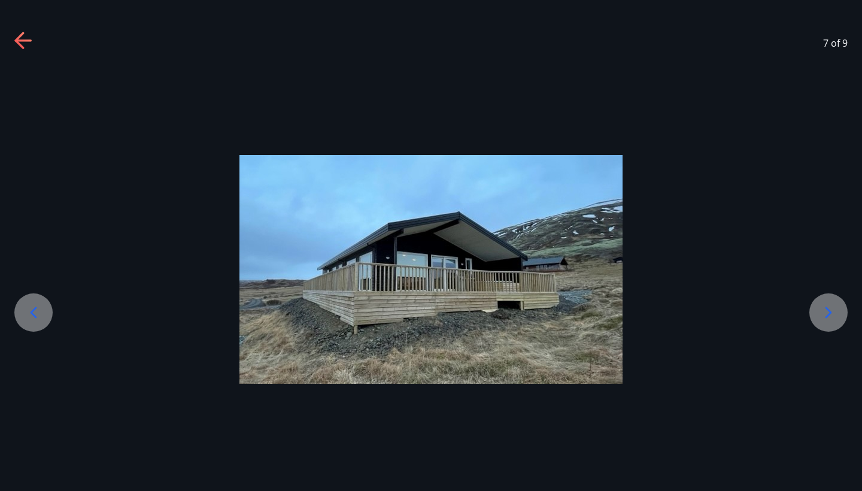
click at [42, 313] on icon at bounding box center [33, 312] width 19 height 19
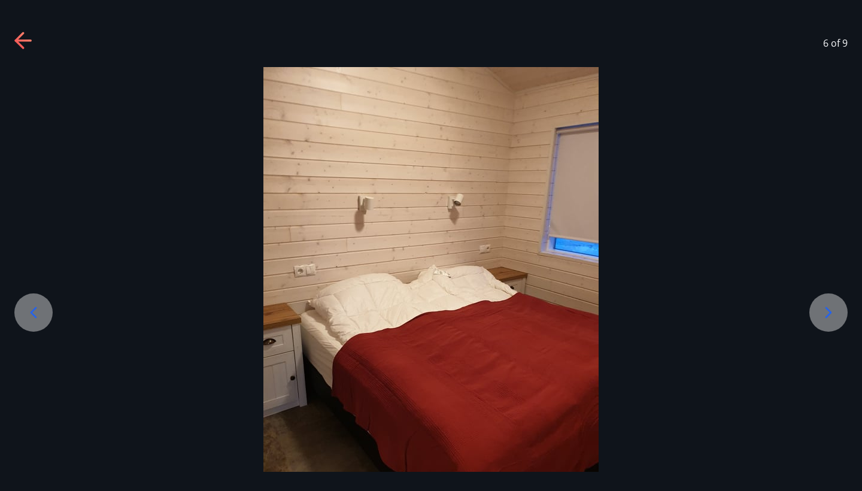
click at [23, 48] on icon at bounding box center [19, 40] width 10 height 17
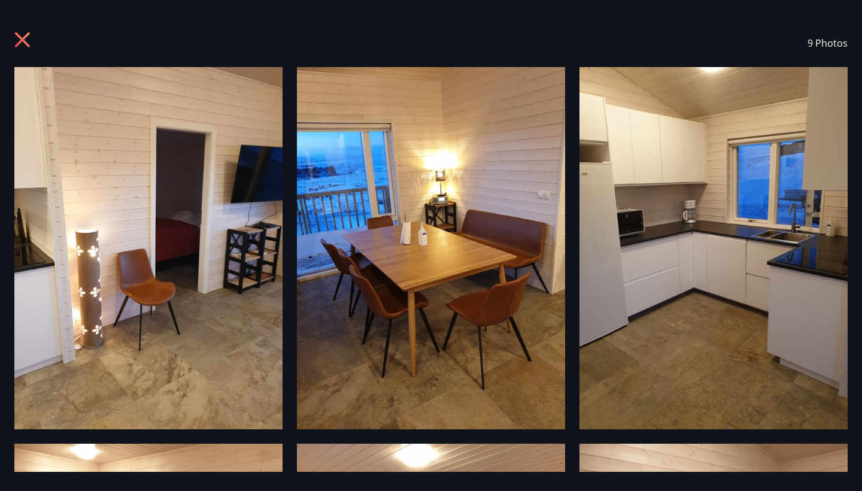
scroll to position [0, 0]
click at [22, 35] on icon at bounding box center [23, 41] width 19 height 19
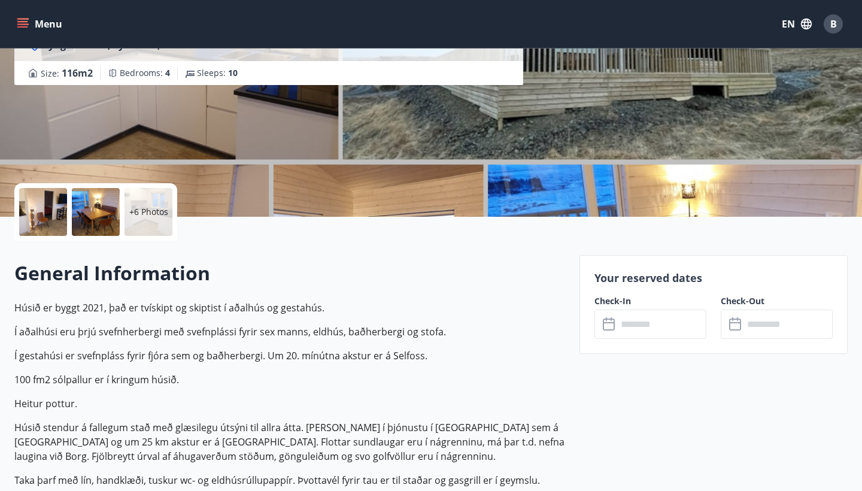
scroll to position [204, 0]
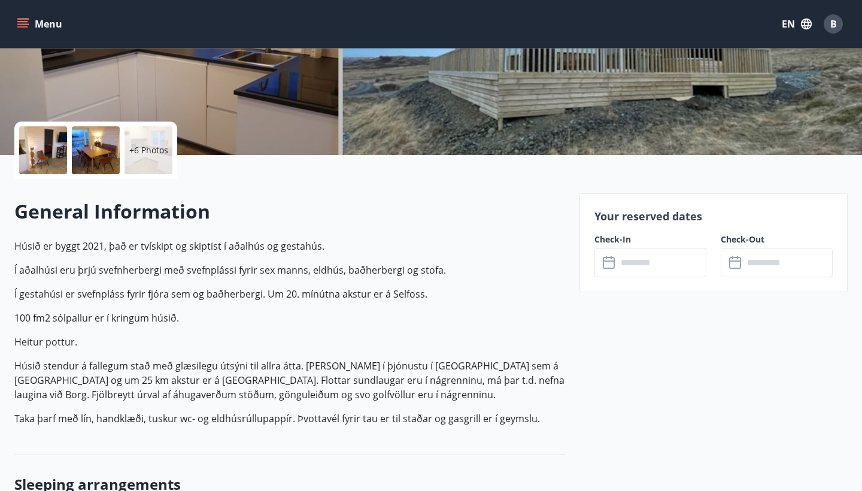
click at [644, 269] on input "text" at bounding box center [661, 262] width 89 height 29
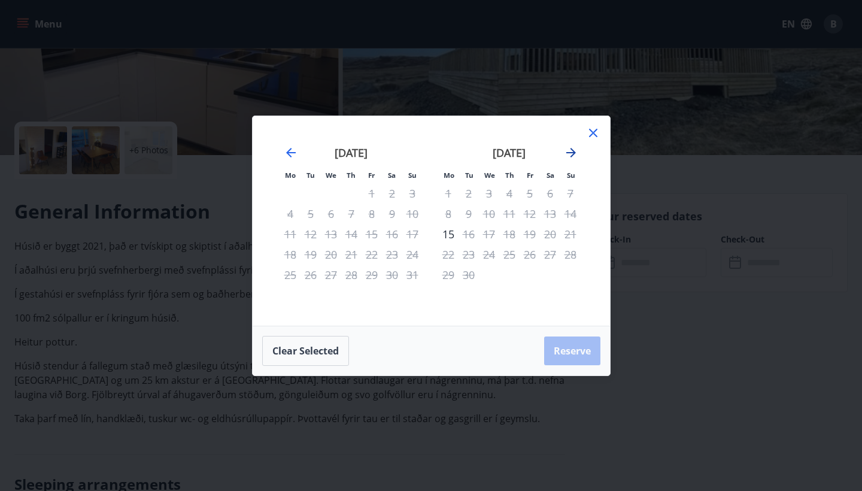
click at [570, 153] on icon "Move forward to switch to the next month." at bounding box center [571, 153] width 10 height 10
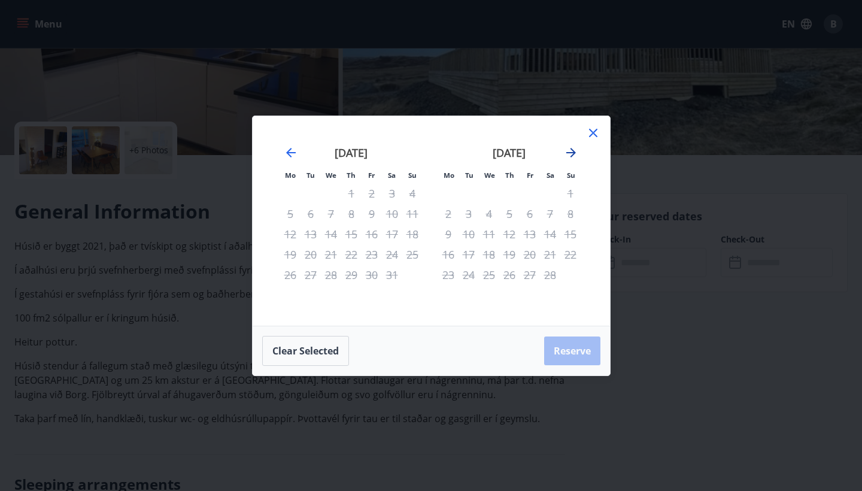
click at [570, 153] on icon "Move forward to switch to the next month." at bounding box center [571, 153] width 10 height 10
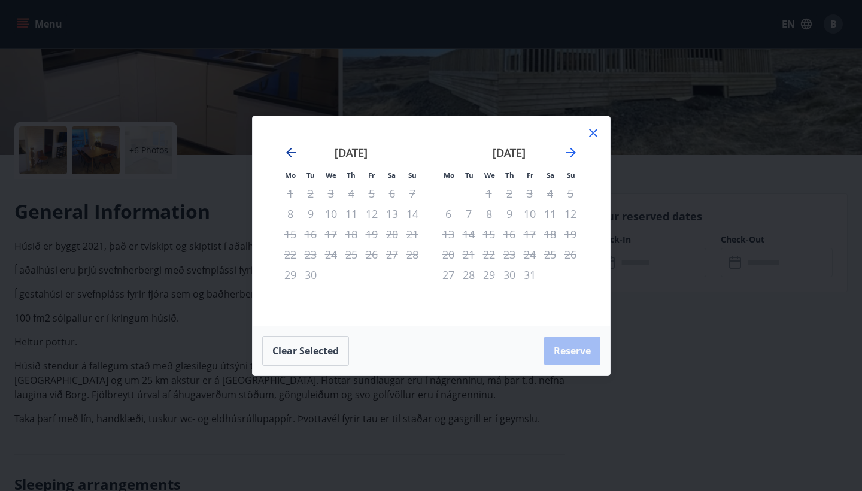
click at [290, 149] on icon "Move backward to switch to the previous month." at bounding box center [291, 153] width 10 height 10
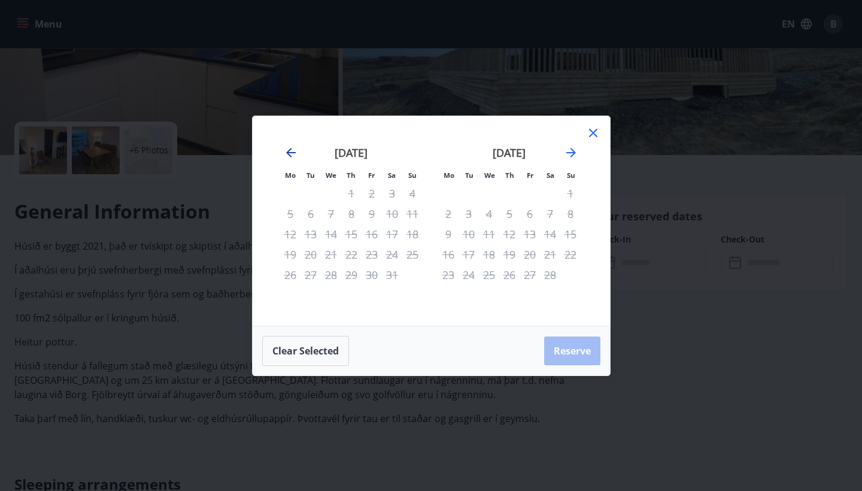
click at [290, 149] on icon "Move backward to switch to the previous month." at bounding box center [291, 153] width 10 height 10
click at [598, 133] on icon at bounding box center [593, 133] width 14 height 14
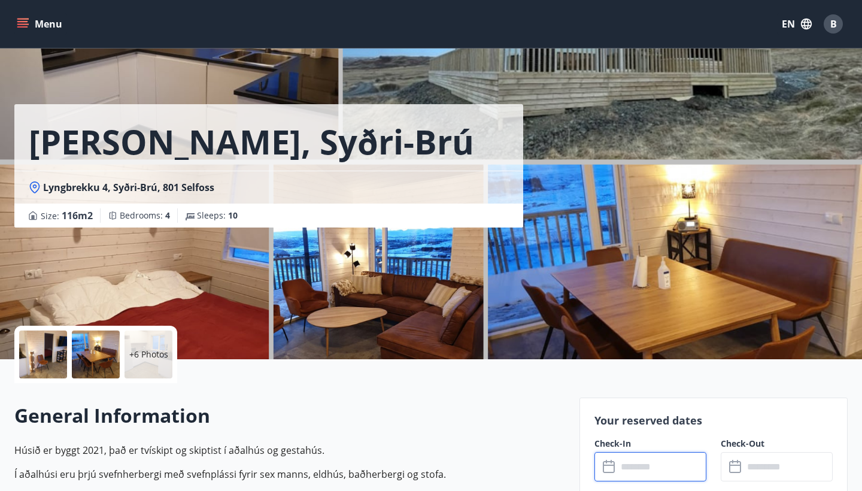
scroll to position [0, 0]
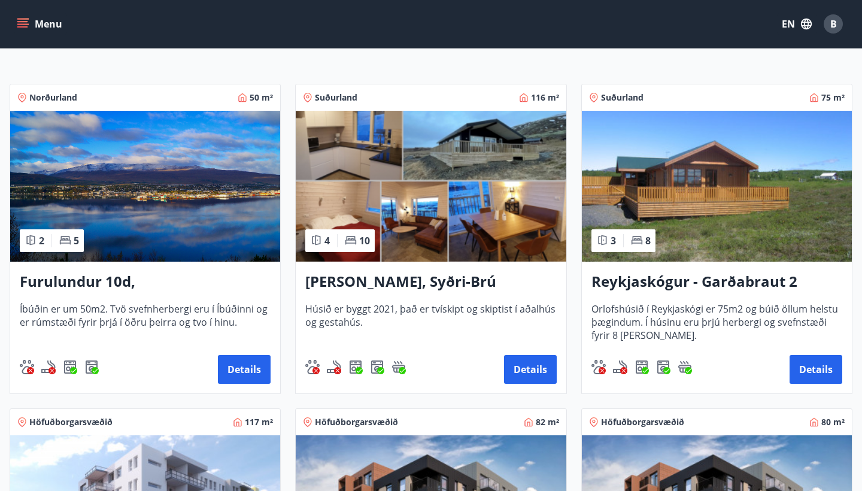
click at [172, 216] on img at bounding box center [145, 186] width 270 height 151
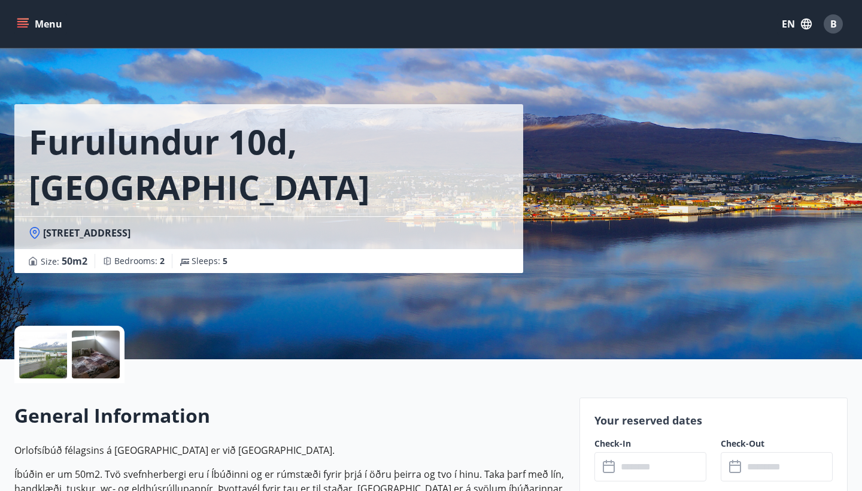
click at [52, 365] on div at bounding box center [43, 354] width 48 height 48
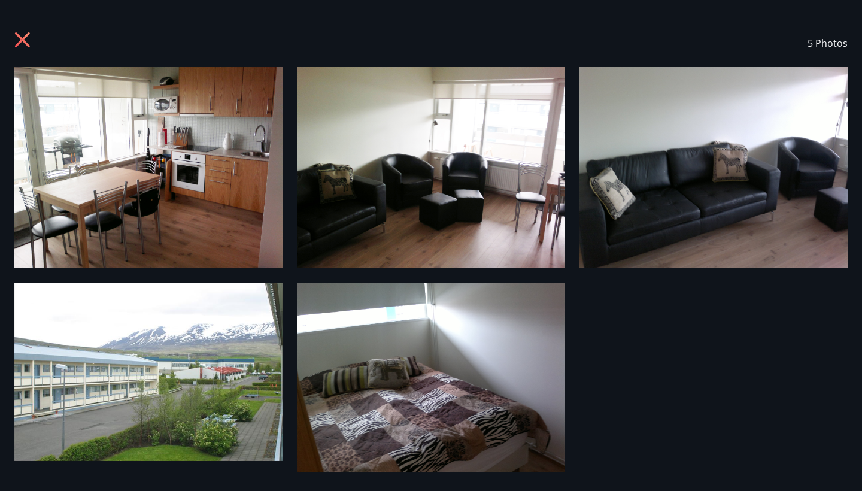
click at [211, 202] on img at bounding box center [148, 167] width 268 height 201
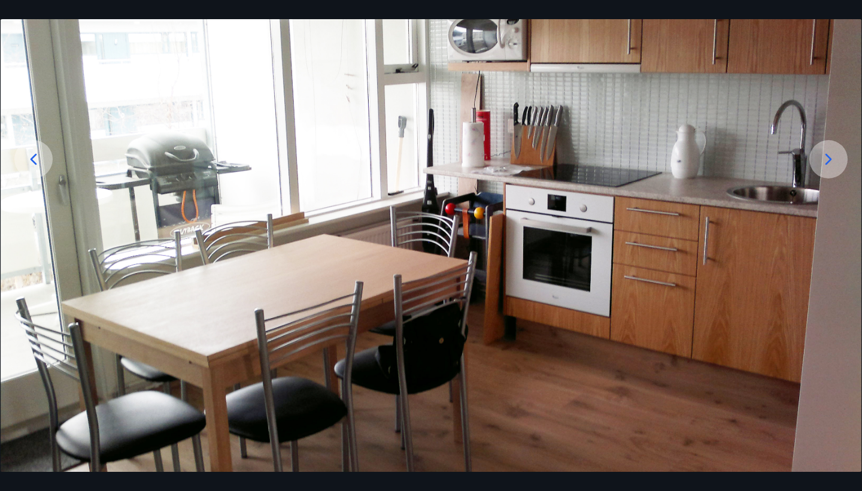
scroll to position [163, 0]
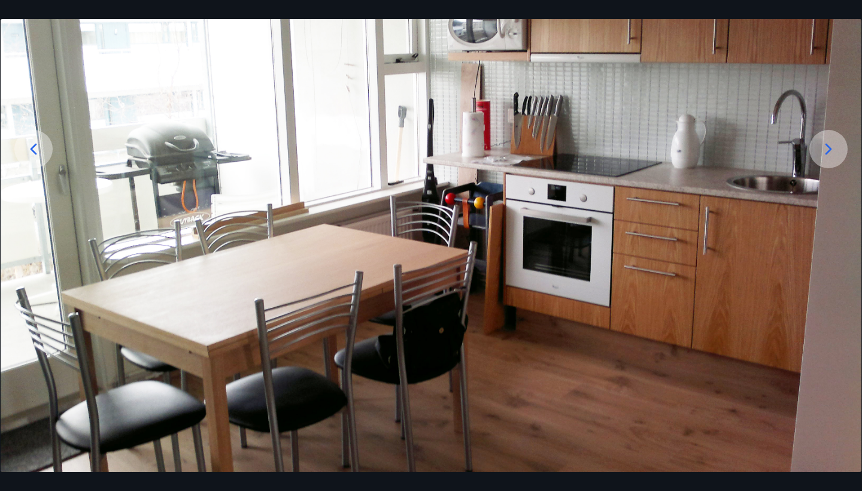
click at [833, 135] on div at bounding box center [828, 149] width 38 height 38
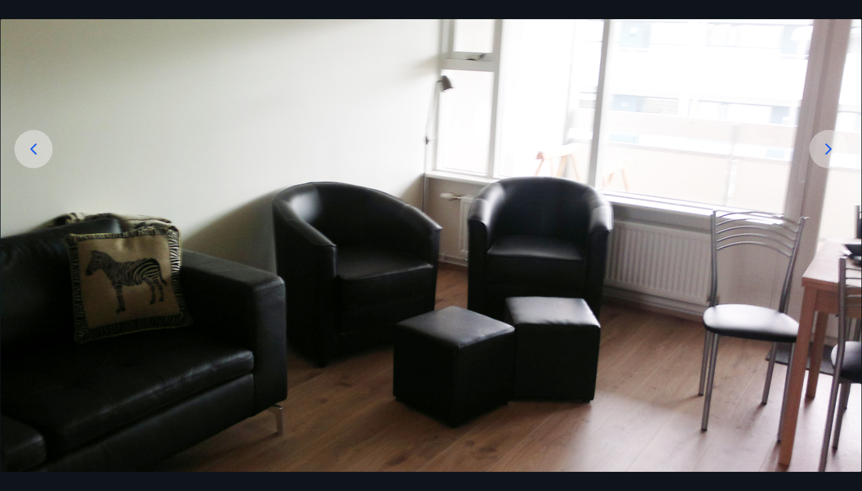
click at [833, 135] on div at bounding box center [828, 149] width 38 height 38
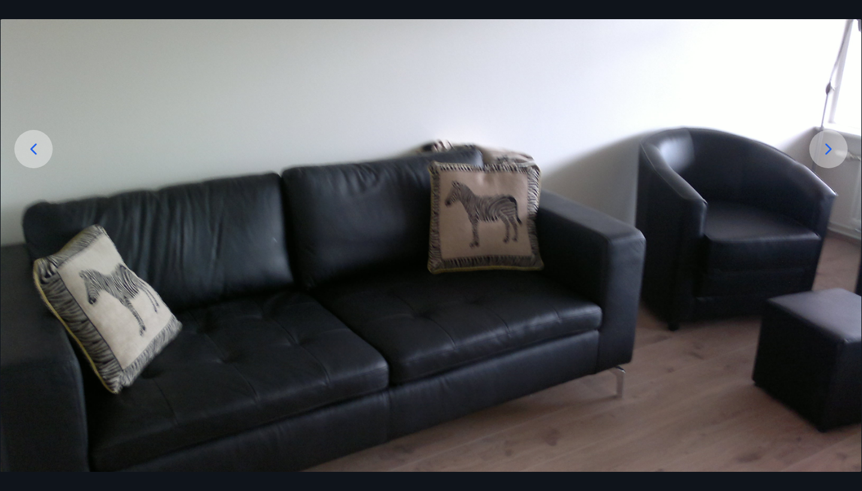
click at [833, 135] on div at bounding box center [828, 149] width 38 height 38
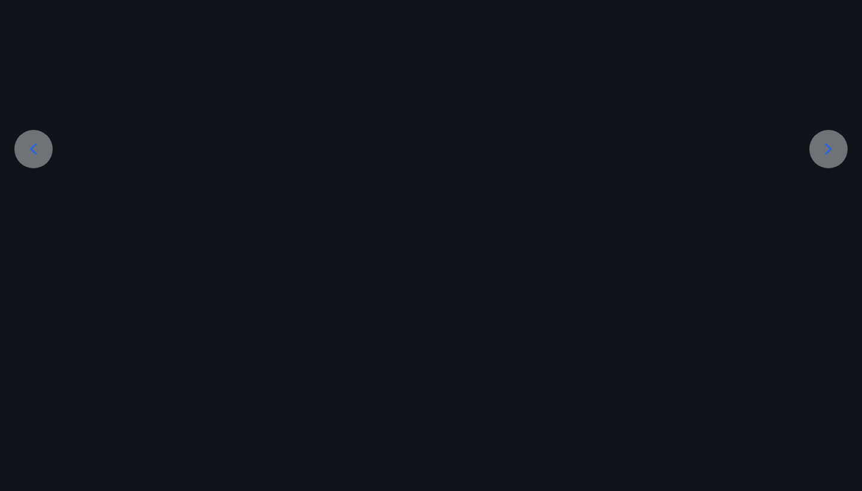
scroll to position [0, 0]
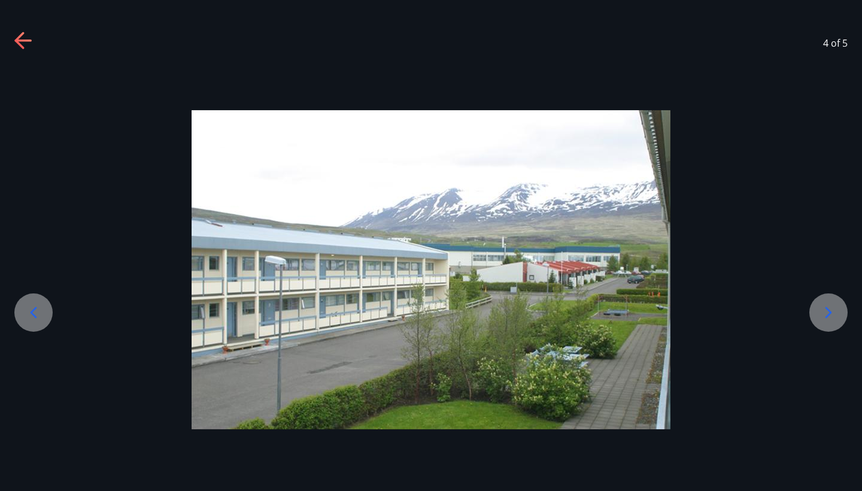
click at [22, 40] on icon at bounding box center [22, 41] width 17 height 2
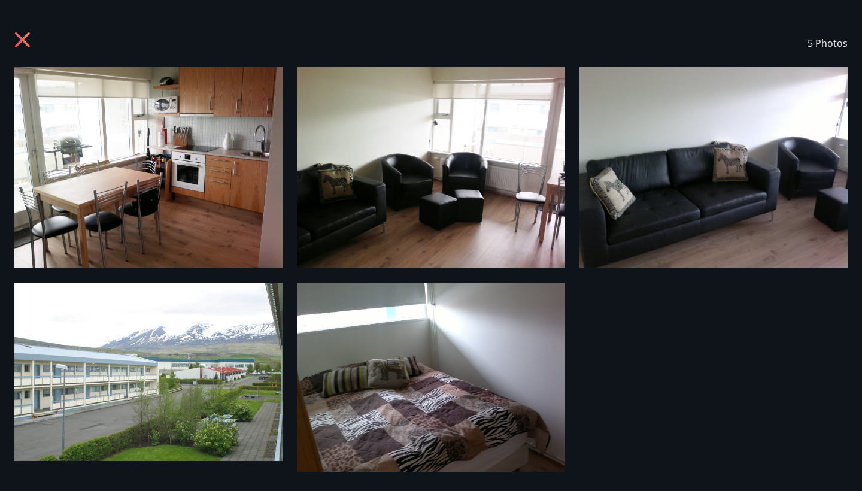
click at [22, 40] on icon at bounding box center [22, 39] width 3 height 3
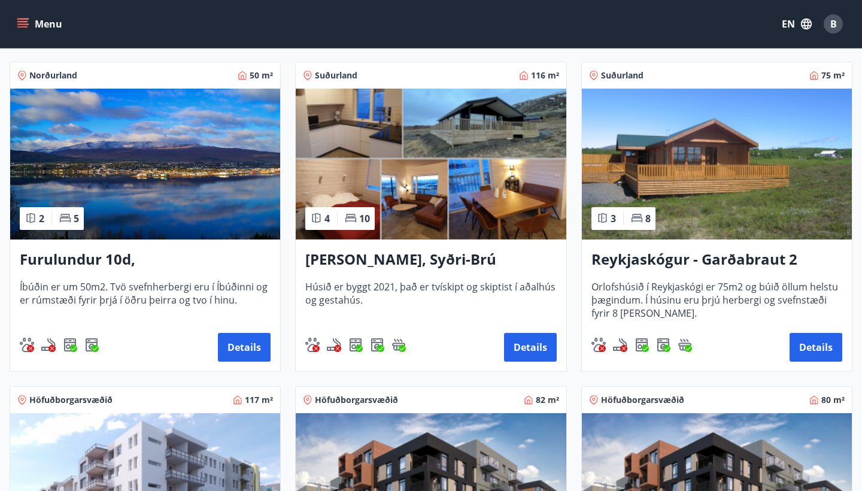
scroll to position [205, 0]
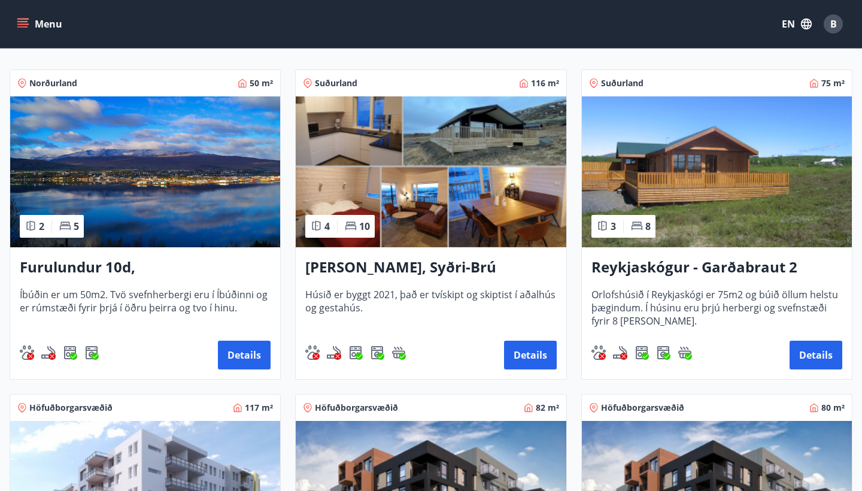
click at [450, 222] on img at bounding box center [431, 171] width 270 height 151
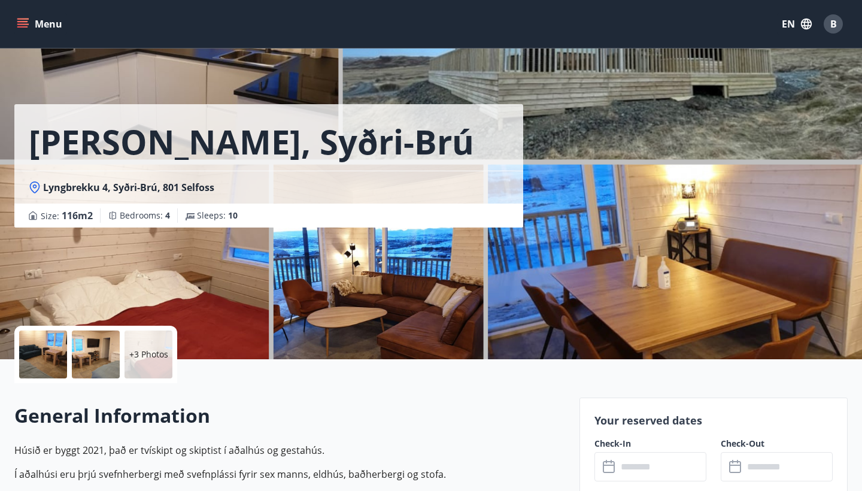
click at [241, 74] on div "[PERSON_NAME], [PERSON_NAME] 4, Syðri-Brú, 801 Selfoss Size : 116 m2 Bedrooms :…" at bounding box center [292, 113] width 556 height 227
click at [48, 353] on div at bounding box center [43, 354] width 48 height 48
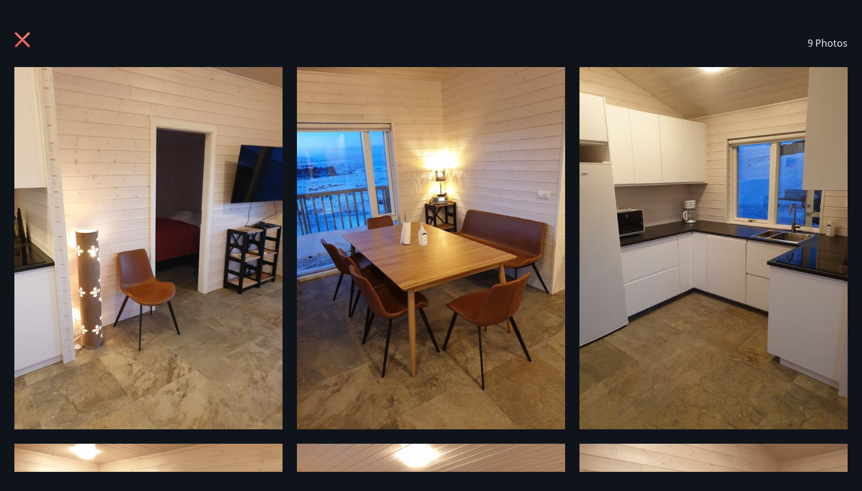
click at [28, 29] on div "9 Photos" at bounding box center [430, 43] width 833 height 48
click at [22, 48] on icon at bounding box center [23, 41] width 19 height 19
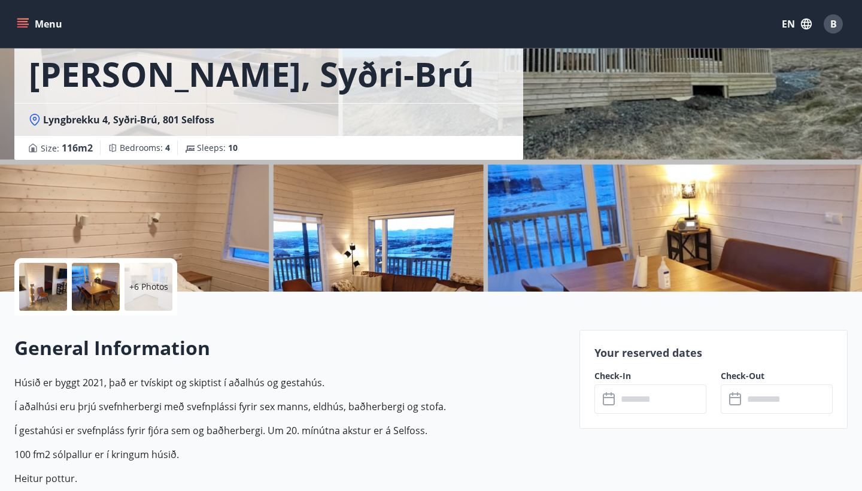
scroll to position [72, 0]
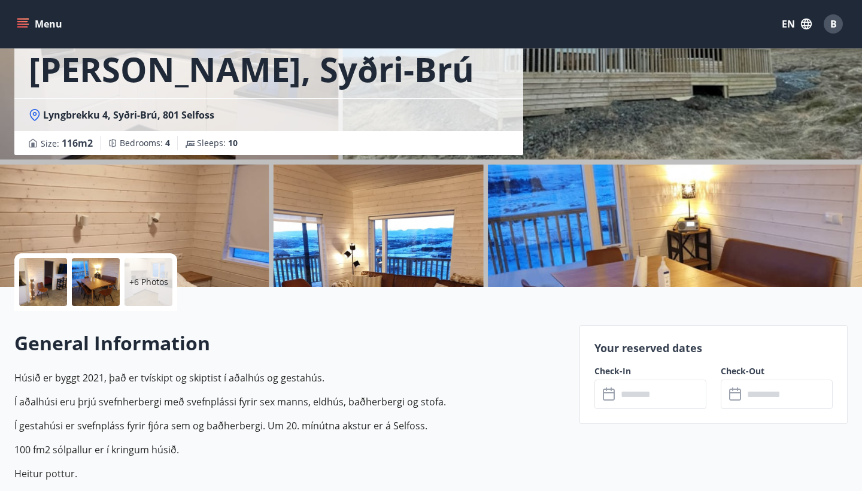
click at [669, 392] on input "text" at bounding box center [661, 394] width 89 height 29
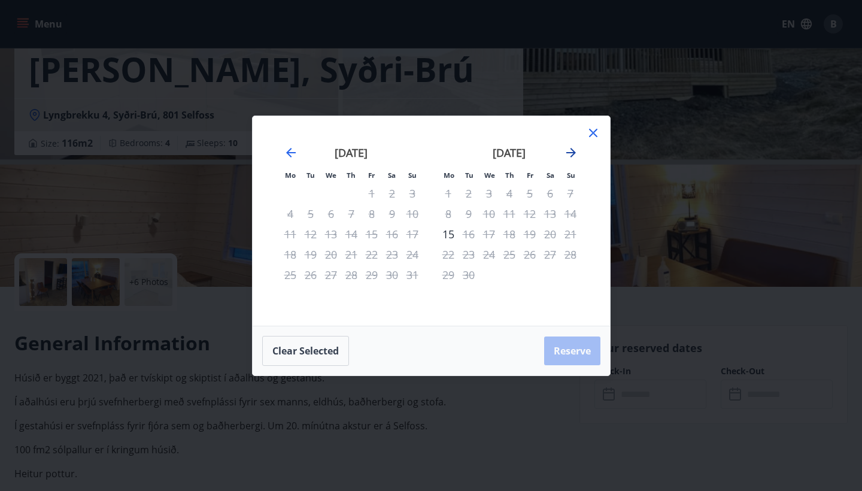
click at [571, 146] on icon "Move forward to switch to the next month." at bounding box center [571, 152] width 14 height 14
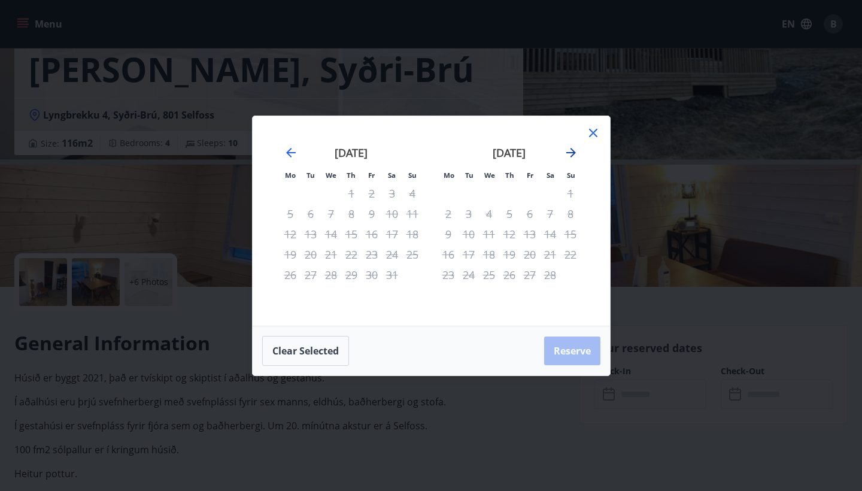
click at [571, 146] on icon "Move forward to switch to the next month." at bounding box center [571, 152] width 14 height 14
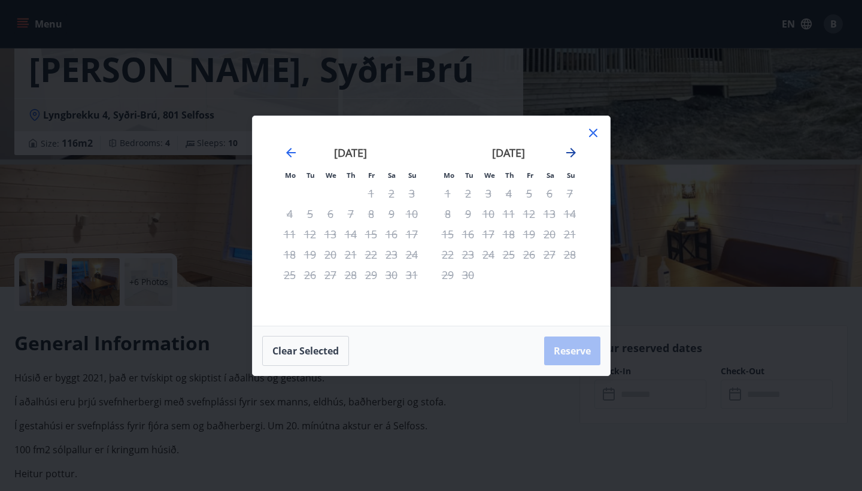
click at [571, 146] on icon "Move forward to switch to the next month." at bounding box center [571, 152] width 14 height 14
click at [599, 131] on icon at bounding box center [593, 133] width 14 height 14
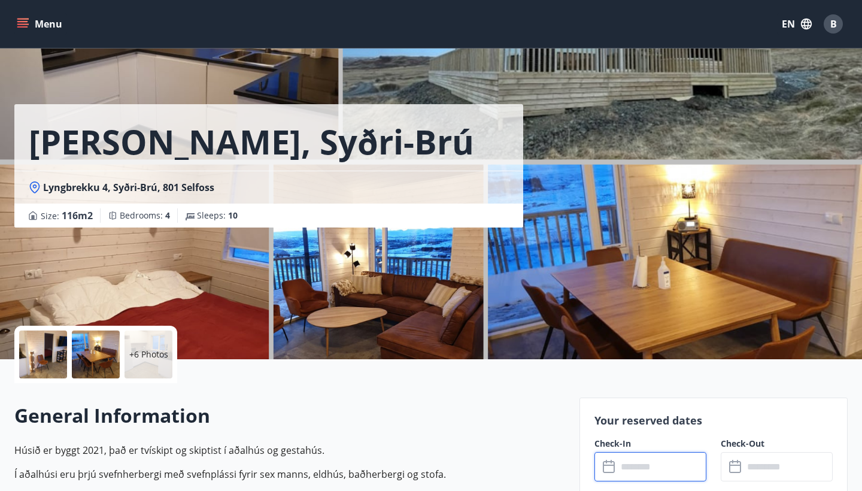
scroll to position [0, 0]
